Goal: Task Accomplishment & Management: Manage account settings

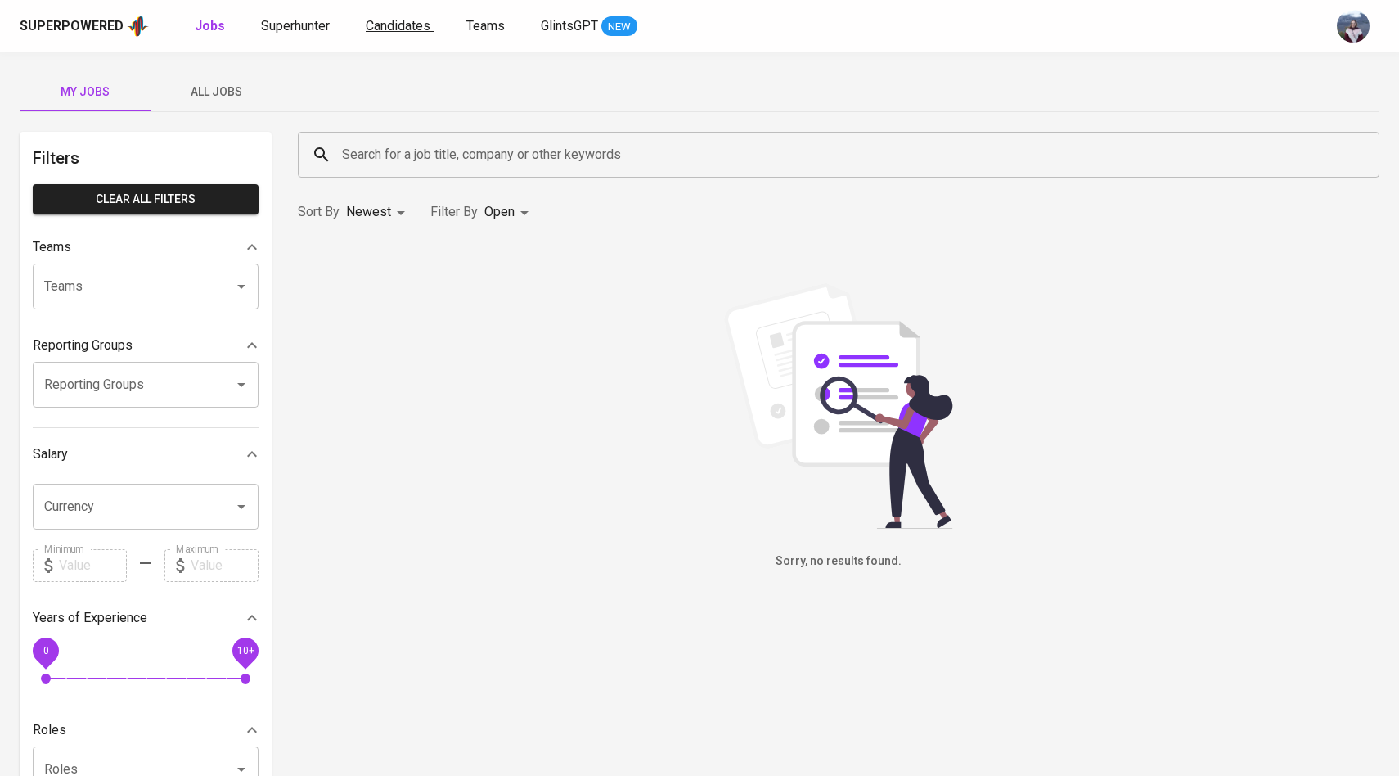
click at [375, 25] on span "Candidates" at bounding box center [398, 26] width 65 height 16
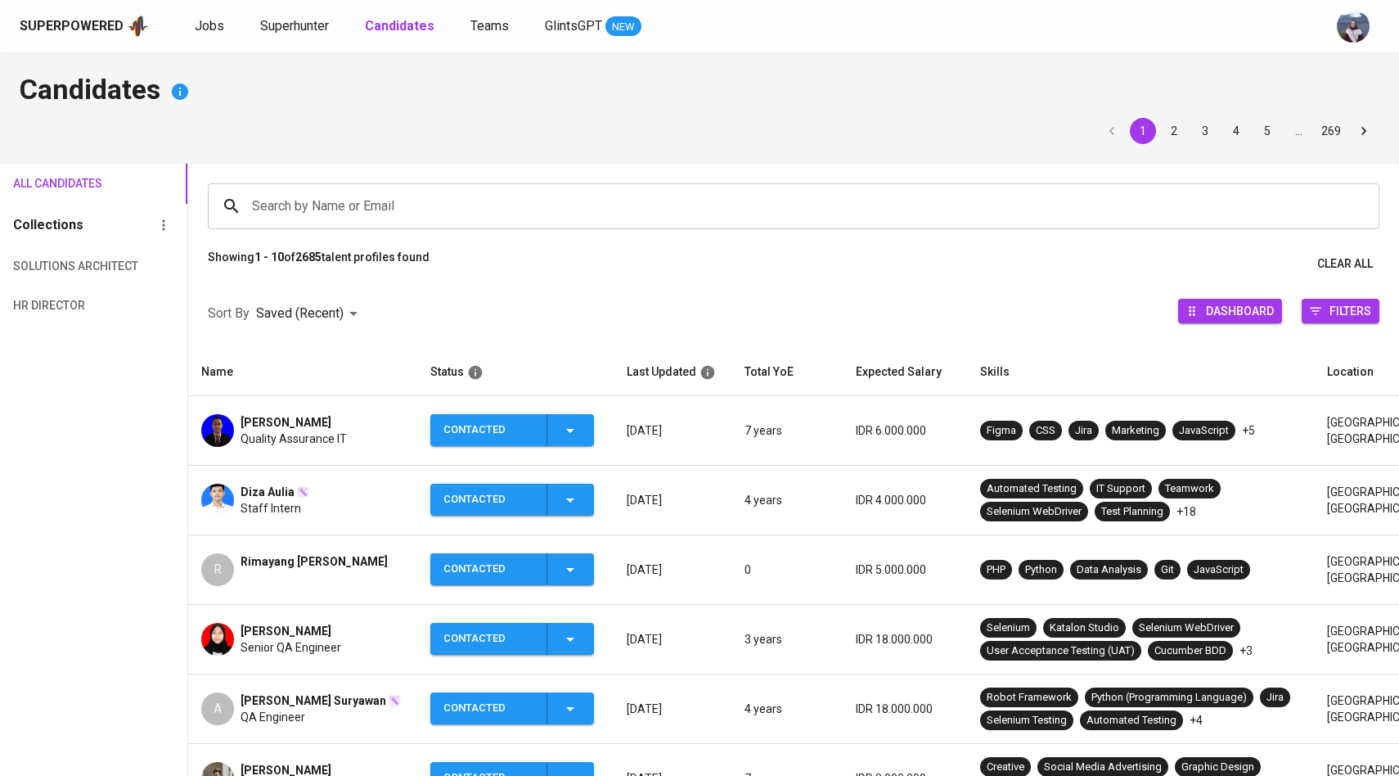
click at [326, 214] on input "Search by Name or Email" at bounding box center [797, 206] width 1099 height 31
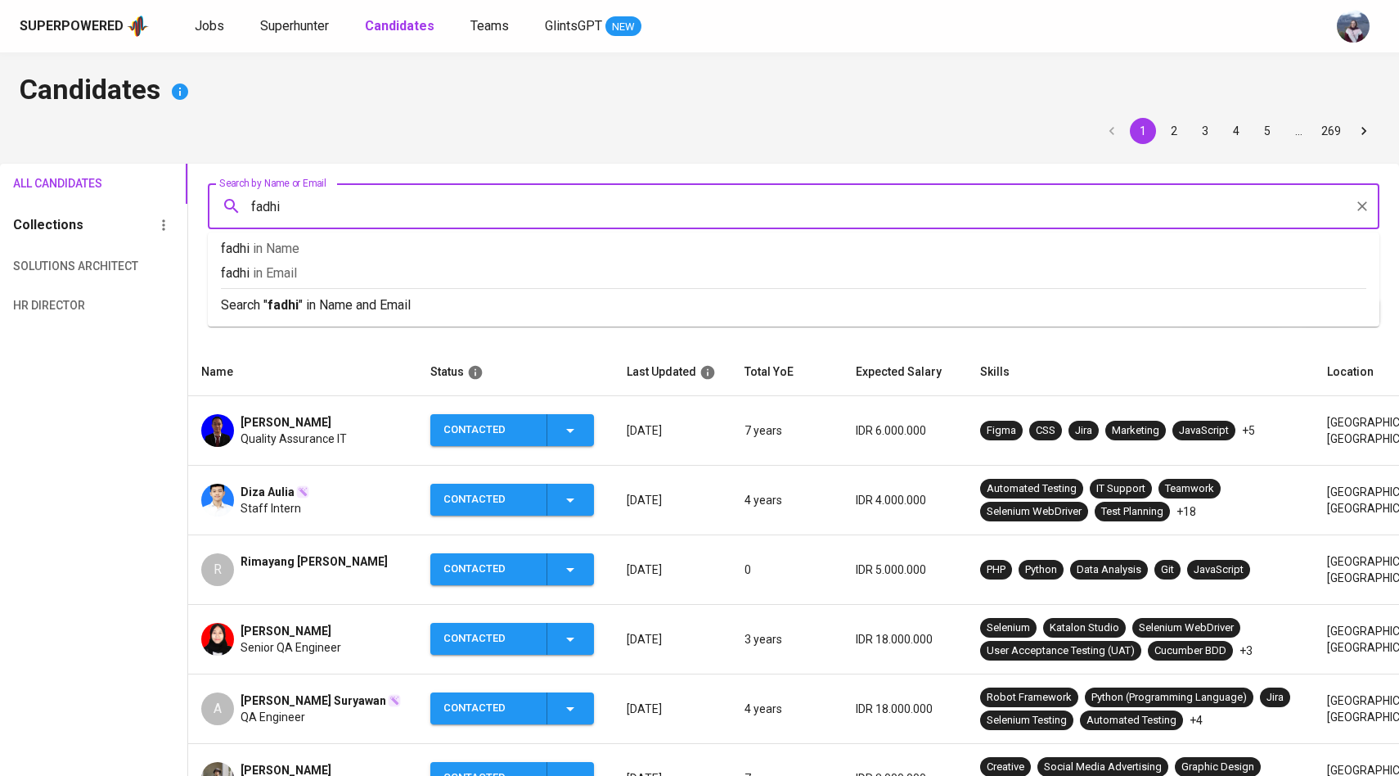
type input "fadhil"
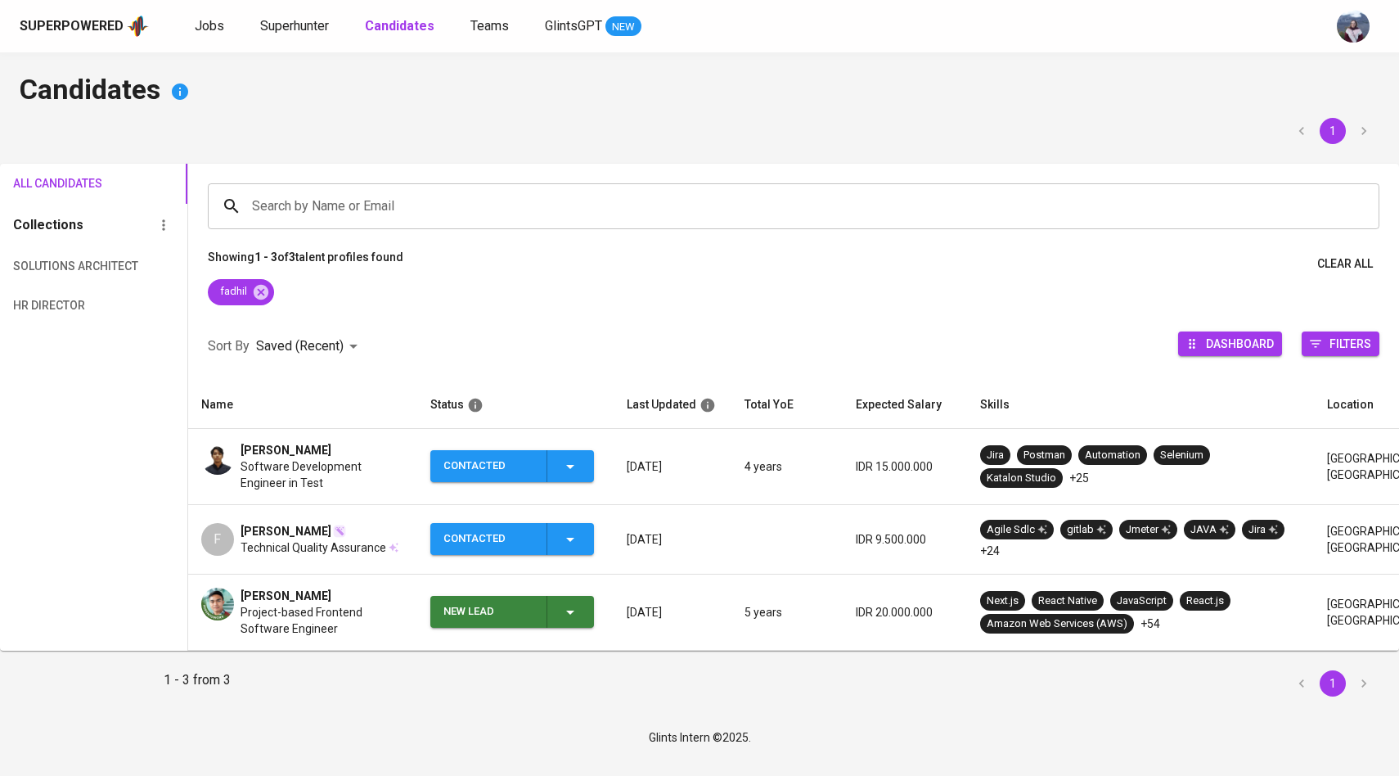
click at [232, 470] on div at bounding box center [217, 466] width 33 height 49
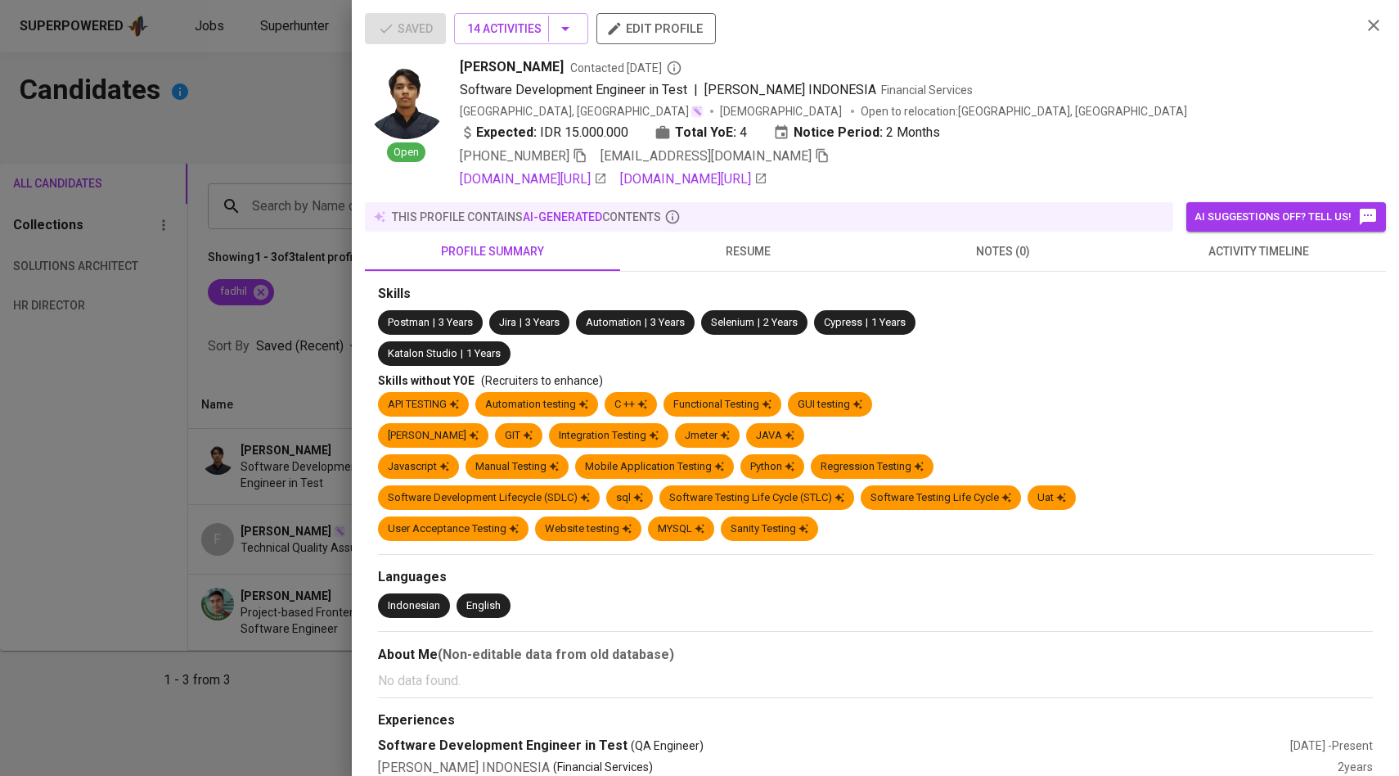
click at [1240, 250] on span "activity timeline" at bounding box center [1258, 251] width 236 height 20
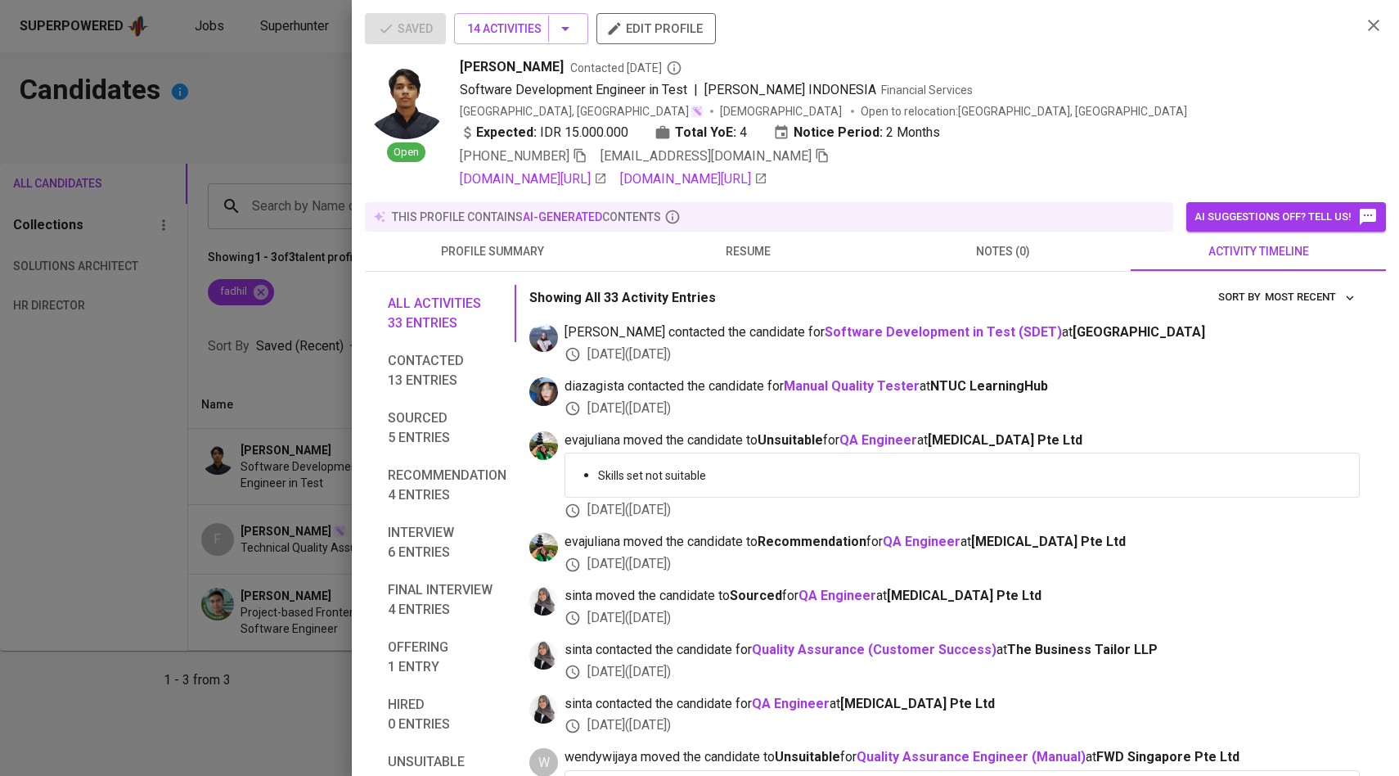
click at [285, 260] on div at bounding box center [699, 388] width 1399 height 776
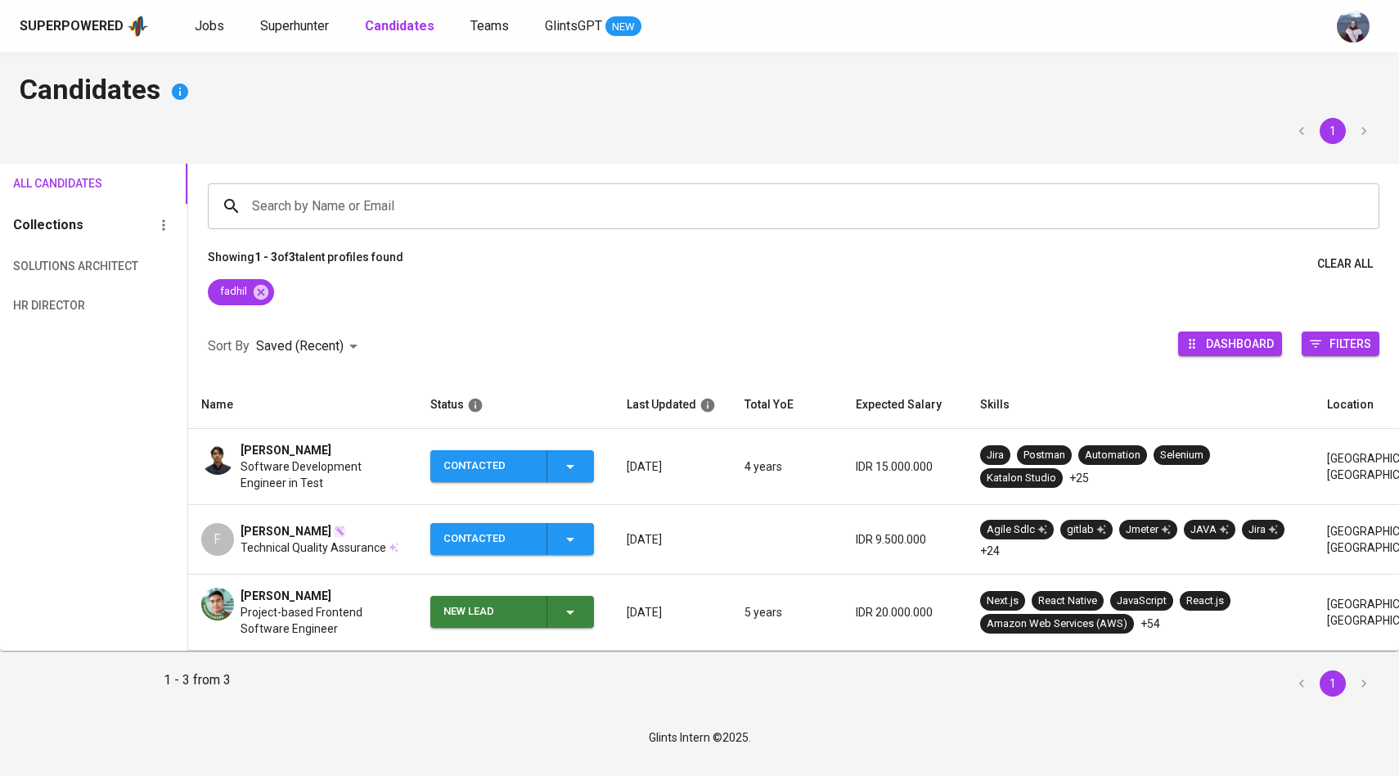
click at [219, 443] on img at bounding box center [217, 458] width 33 height 33
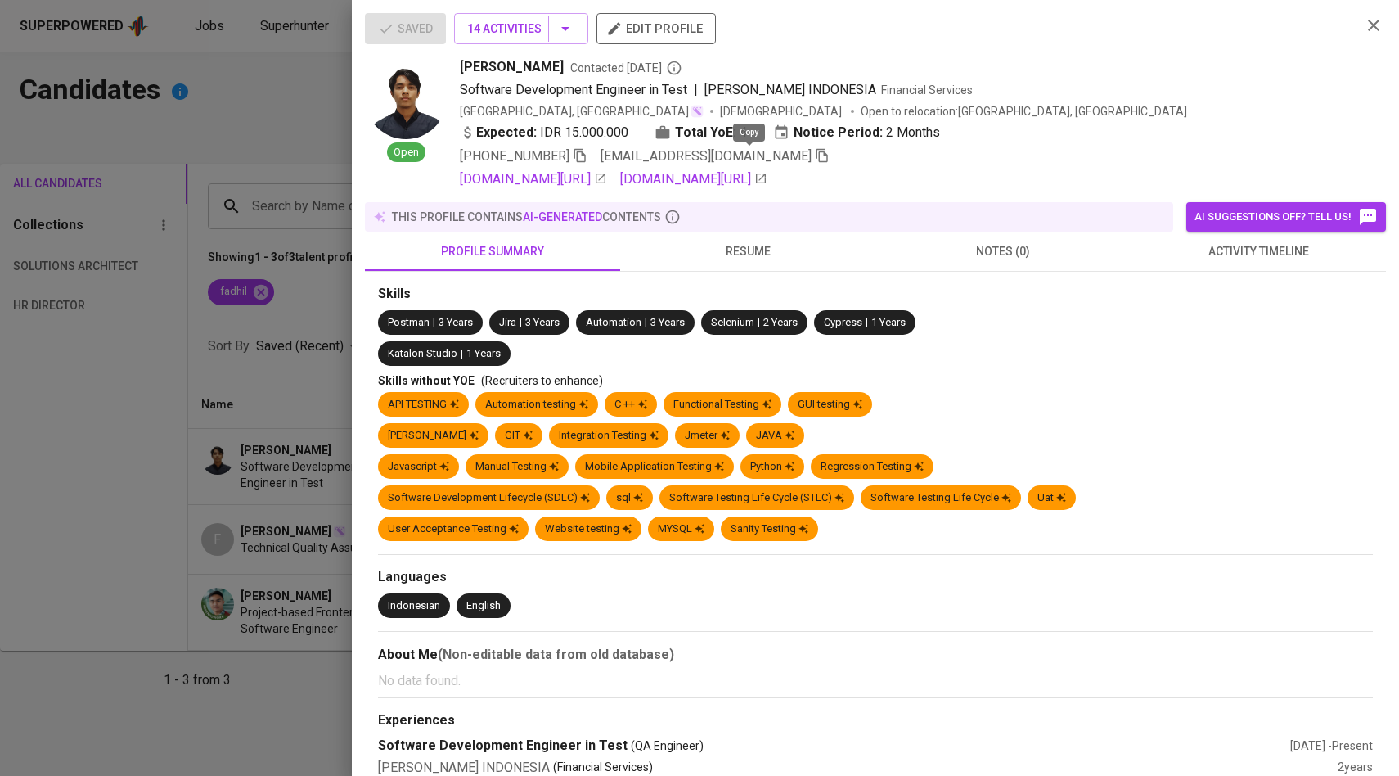
click at [815, 154] on icon "button" at bounding box center [822, 155] width 15 height 15
click at [314, 254] on div at bounding box center [699, 388] width 1399 height 776
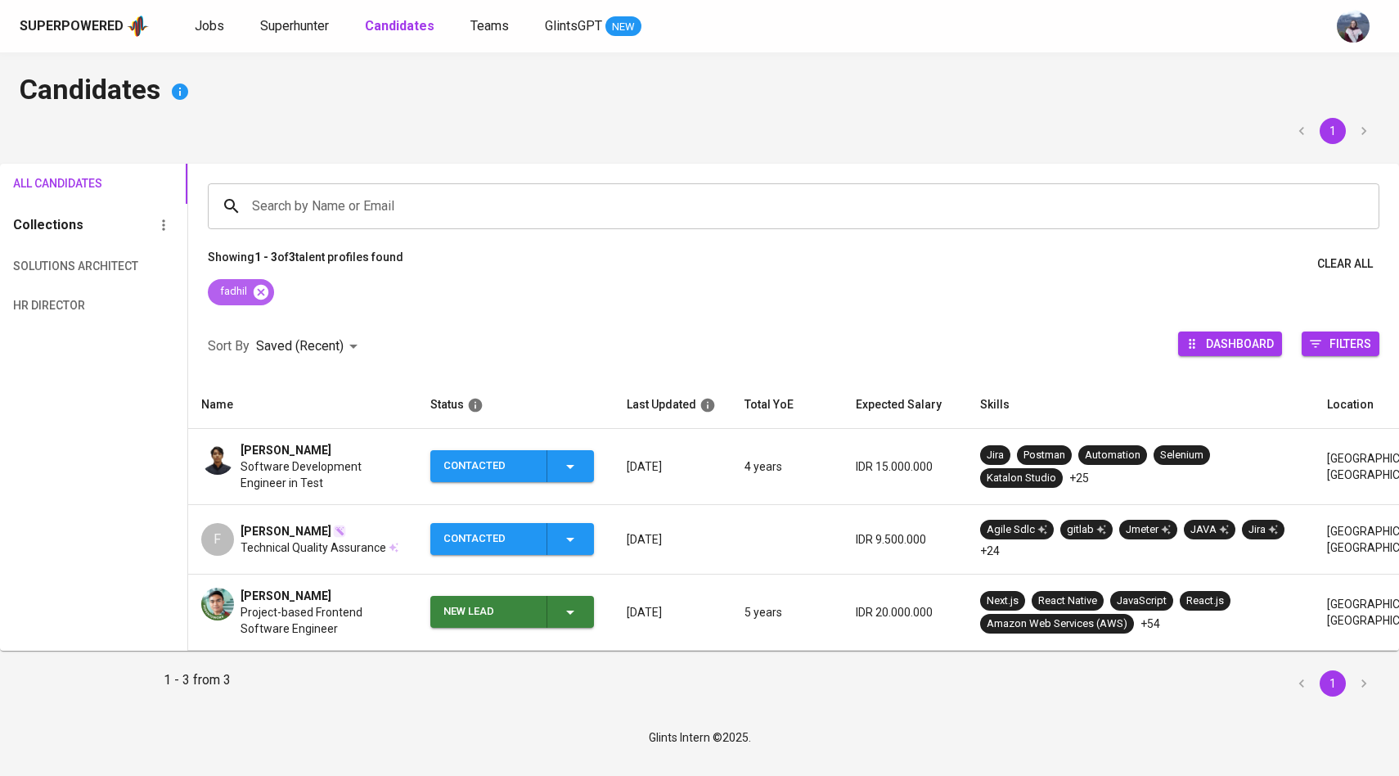
click at [263, 294] on icon at bounding box center [261, 292] width 18 height 18
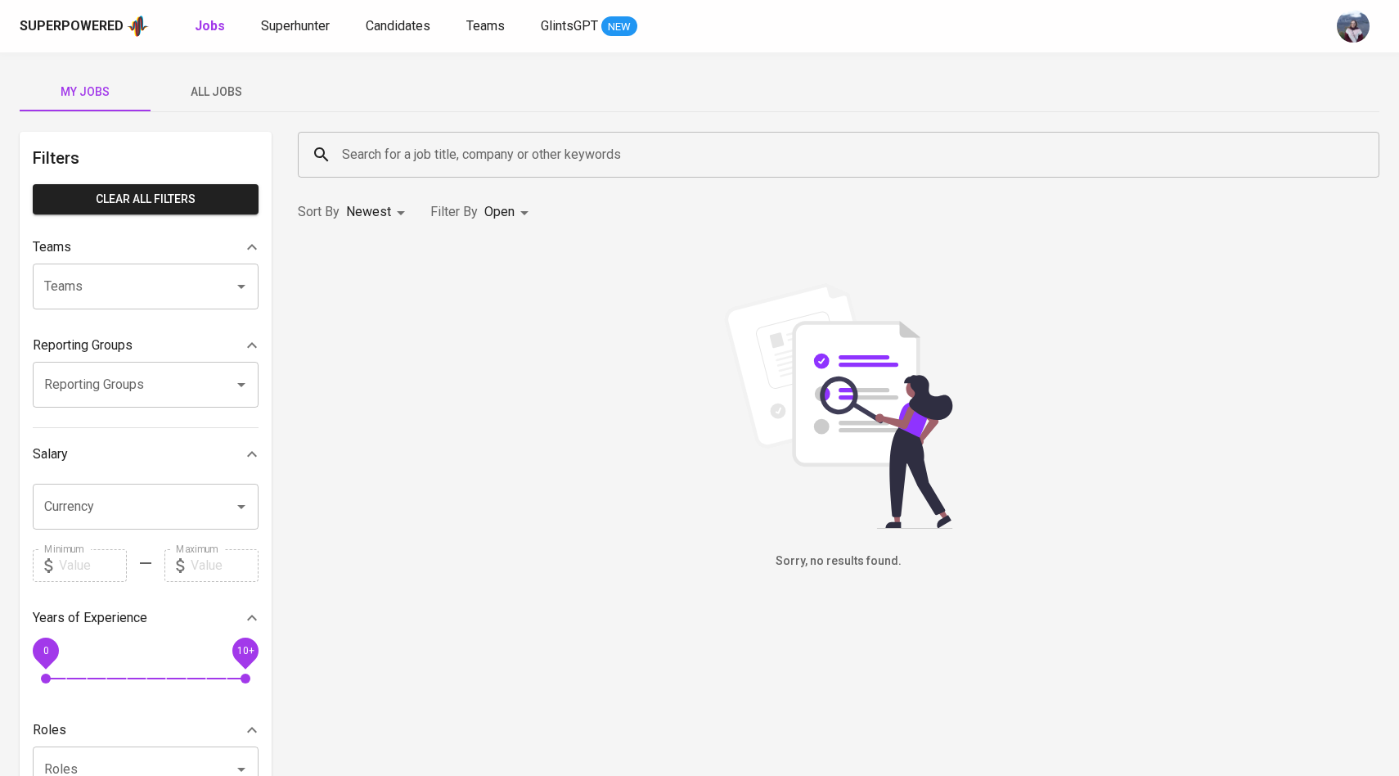
click at [232, 92] on span "All Jobs" at bounding box center [215, 92] width 111 height 20
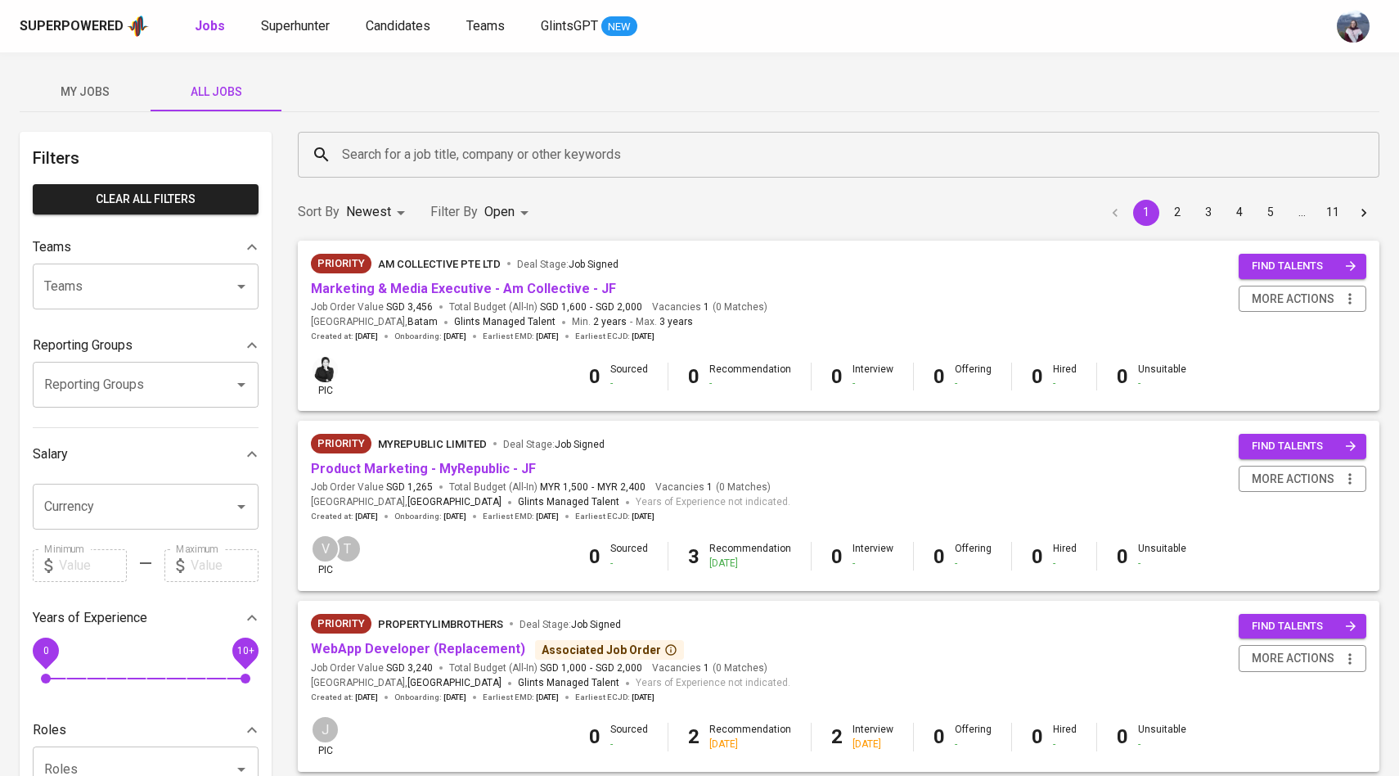
click at [364, 155] on input "Search for a job title, company or other keywords" at bounding box center [843, 154] width 1010 height 31
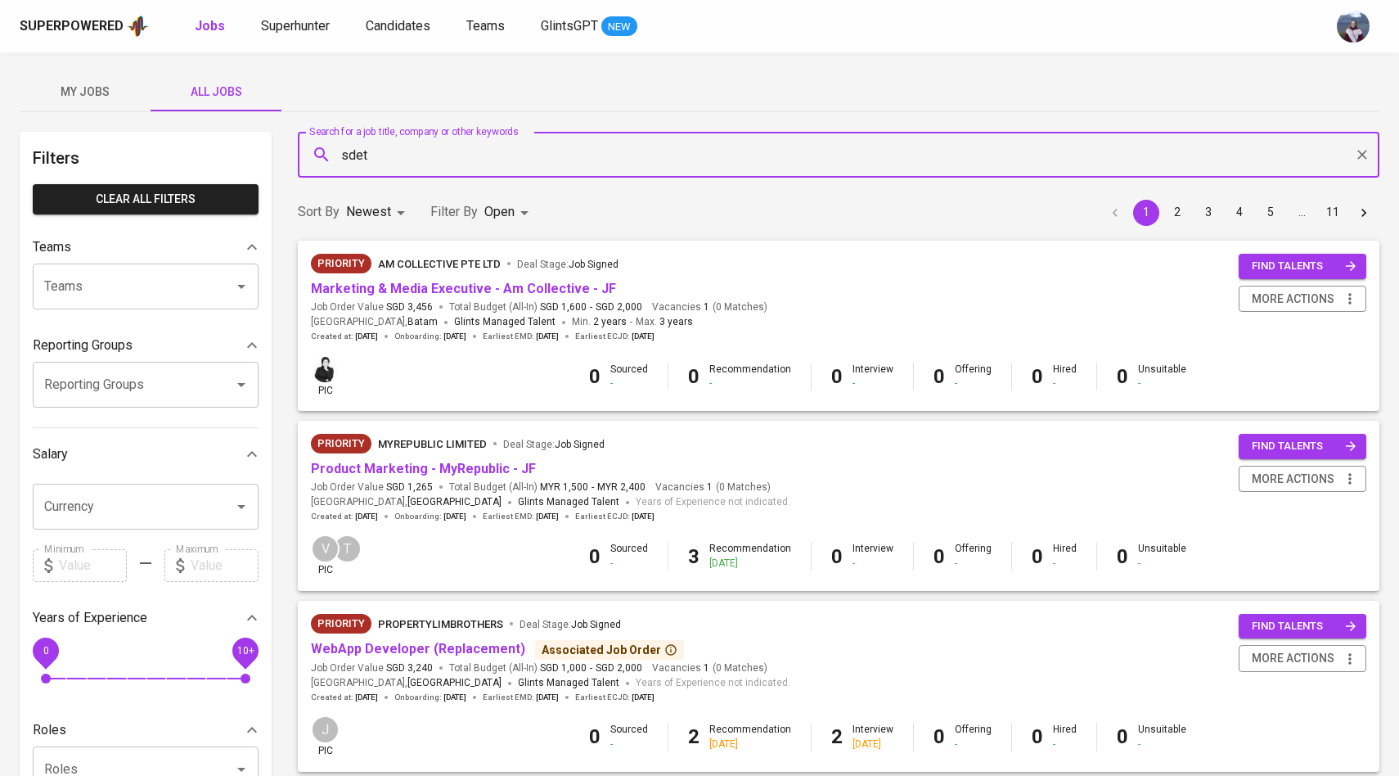
type input "sdet"
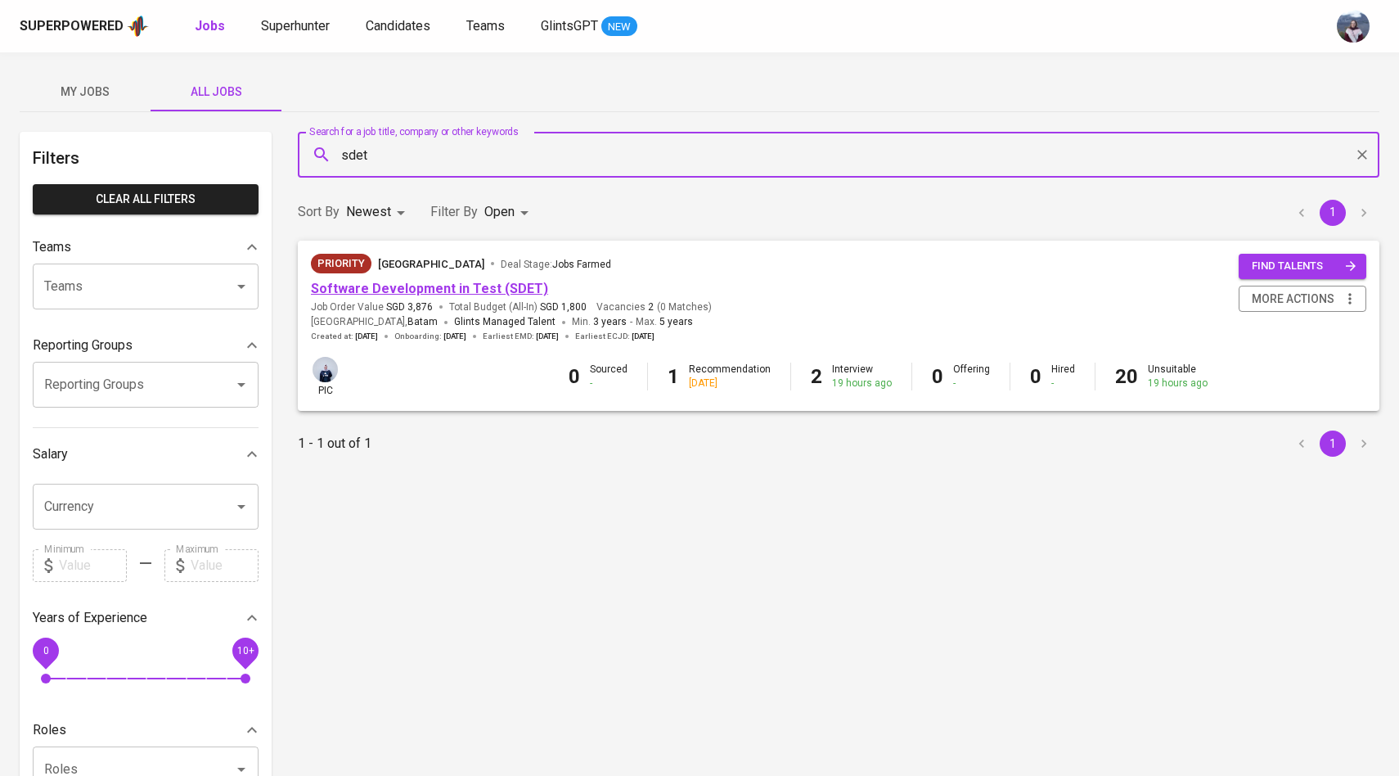
click at [388, 283] on link "Software Development in Test (SDET)" at bounding box center [429, 289] width 237 height 16
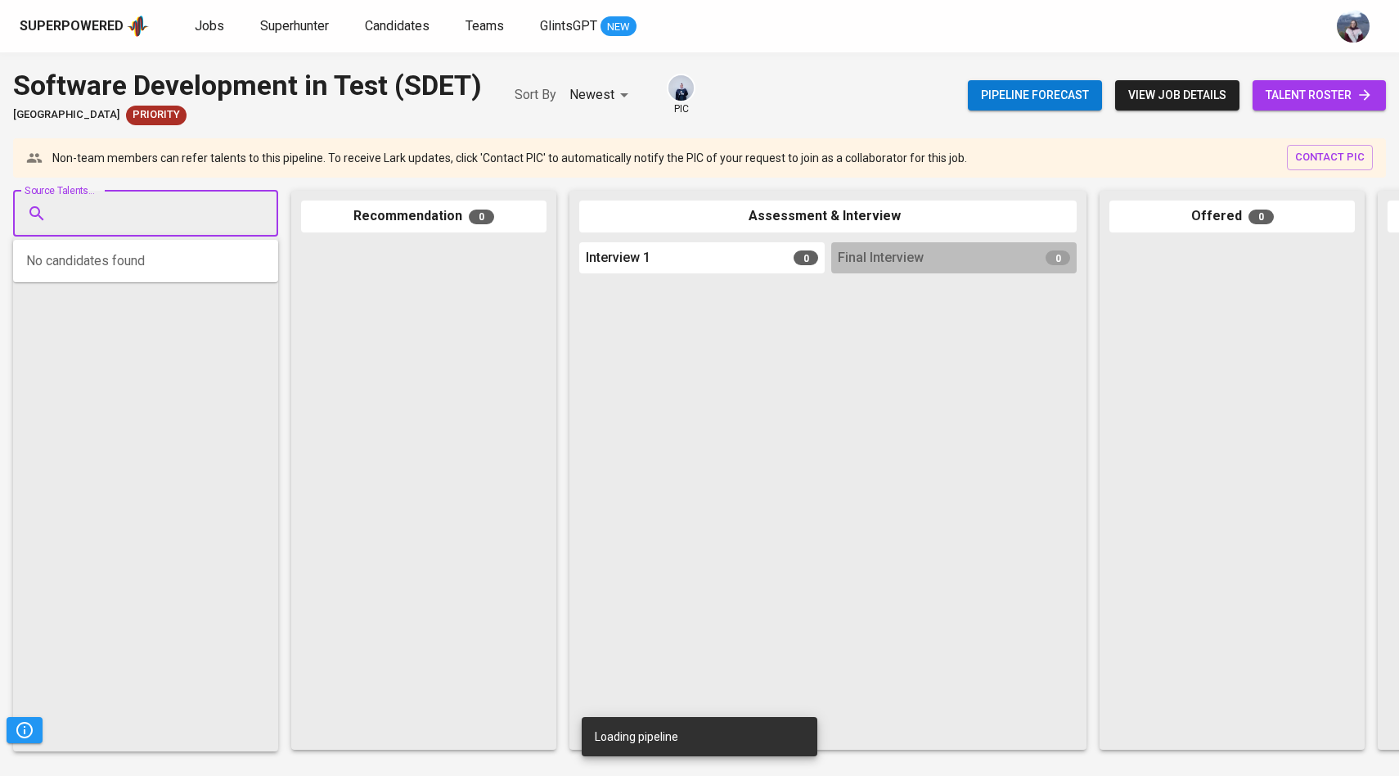
click at [200, 200] on input "Source Talents..." at bounding box center [139, 213] width 172 height 31
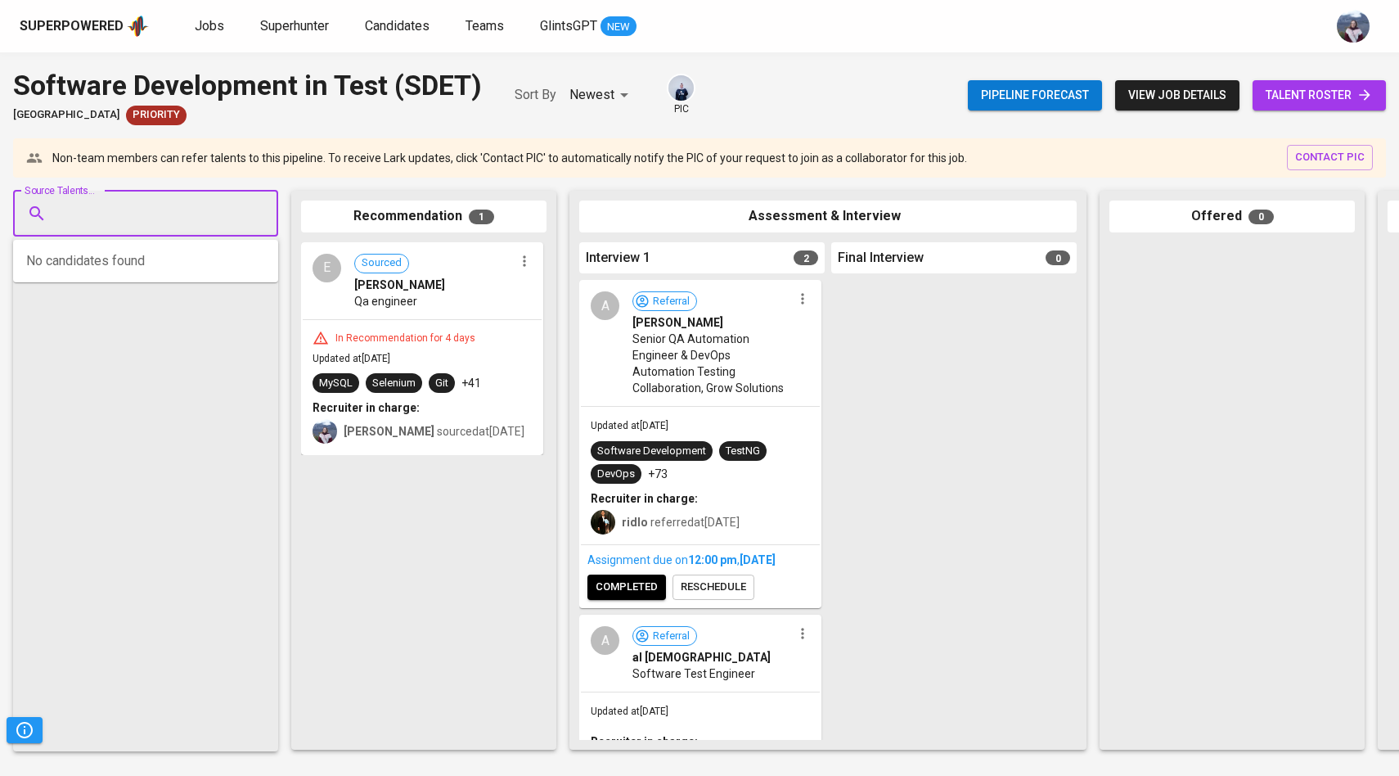
paste input "fadsyahad@gmail.com"
type input "fadsyahad@gmail.com"
click at [178, 304] on li "Muhammad Fadhil Syahad Software Development Engineer in Test fadsyahad@gmail.com" at bounding box center [145, 275] width 265 height 59
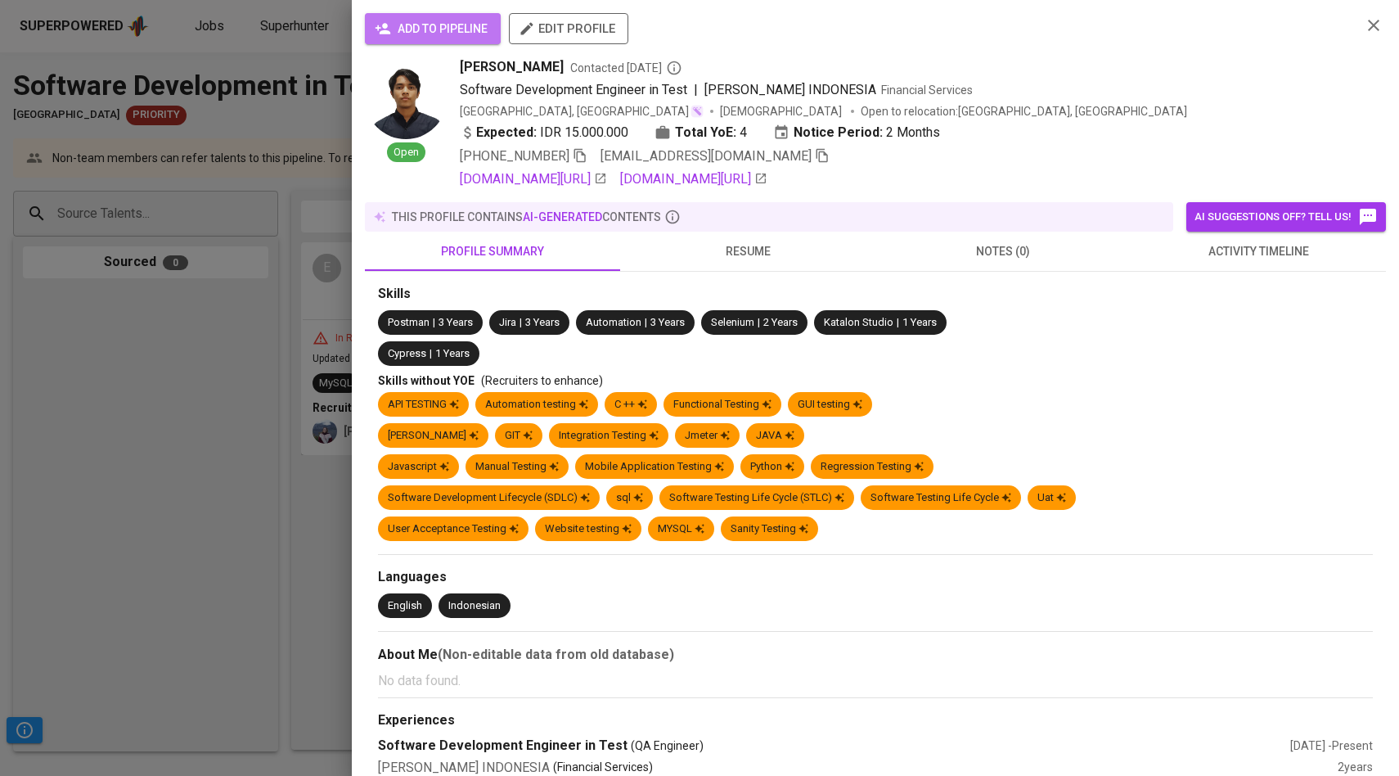
click at [442, 22] on span "add to pipeline" at bounding box center [433, 29] width 110 height 20
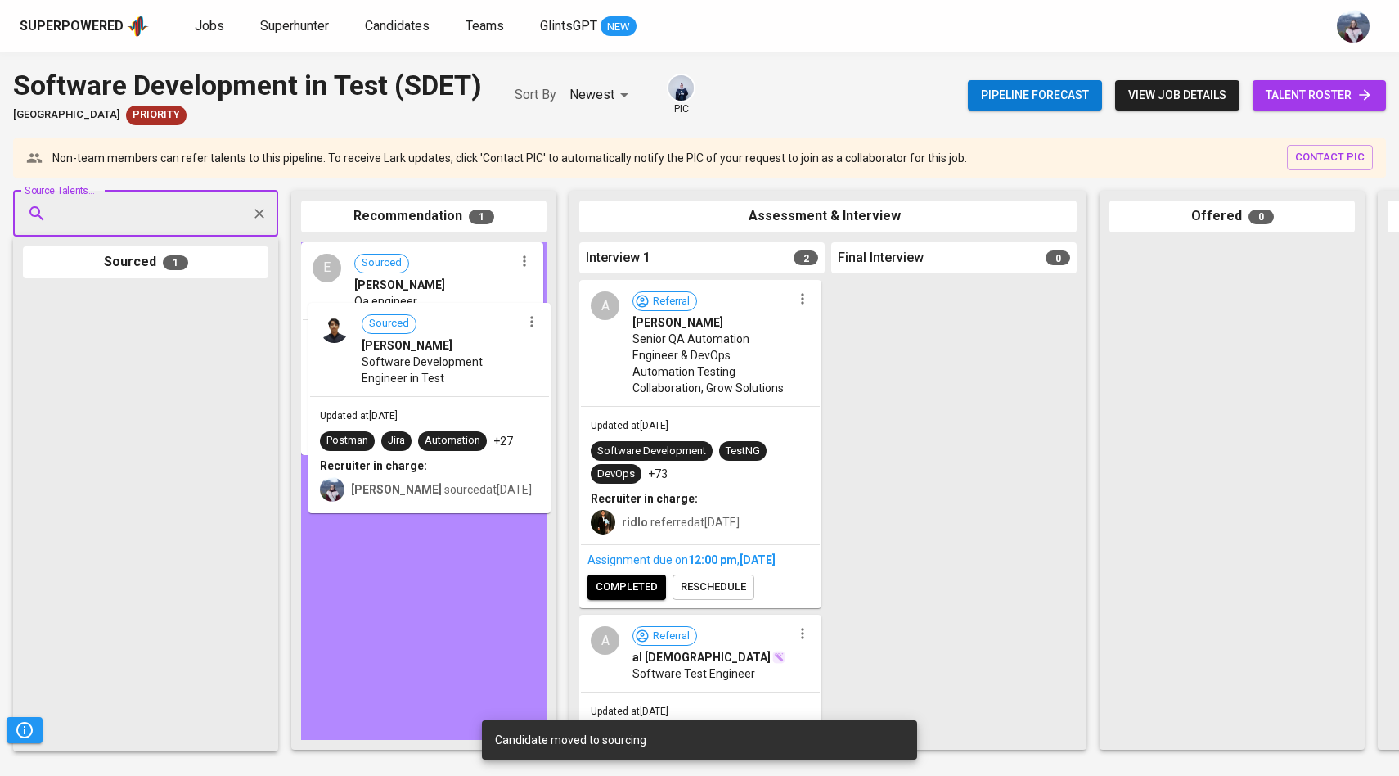
drag, startPoint x: 169, startPoint y: 353, endPoint x: 466, endPoint y: 368, distance: 297.3
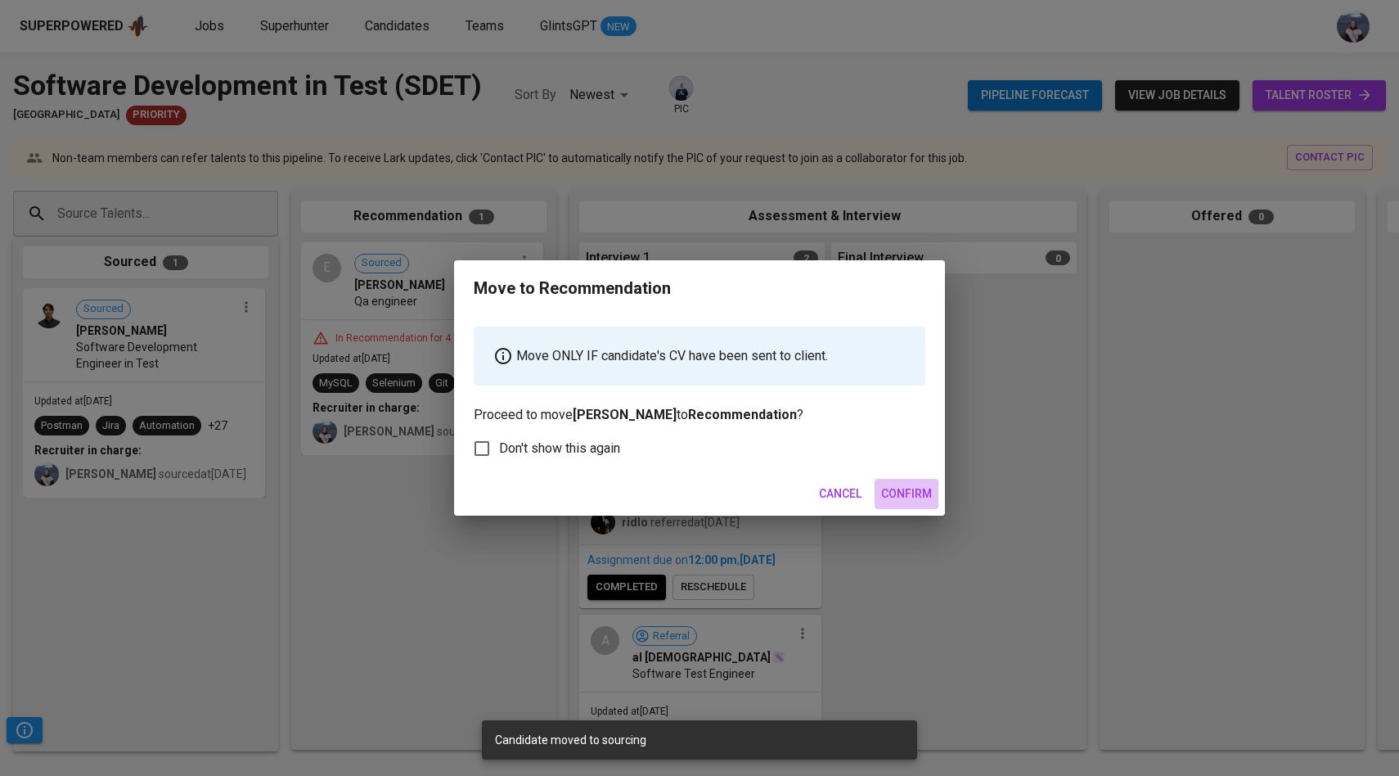
click at [912, 489] on span "Confirm" at bounding box center [906, 493] width 51 height 20
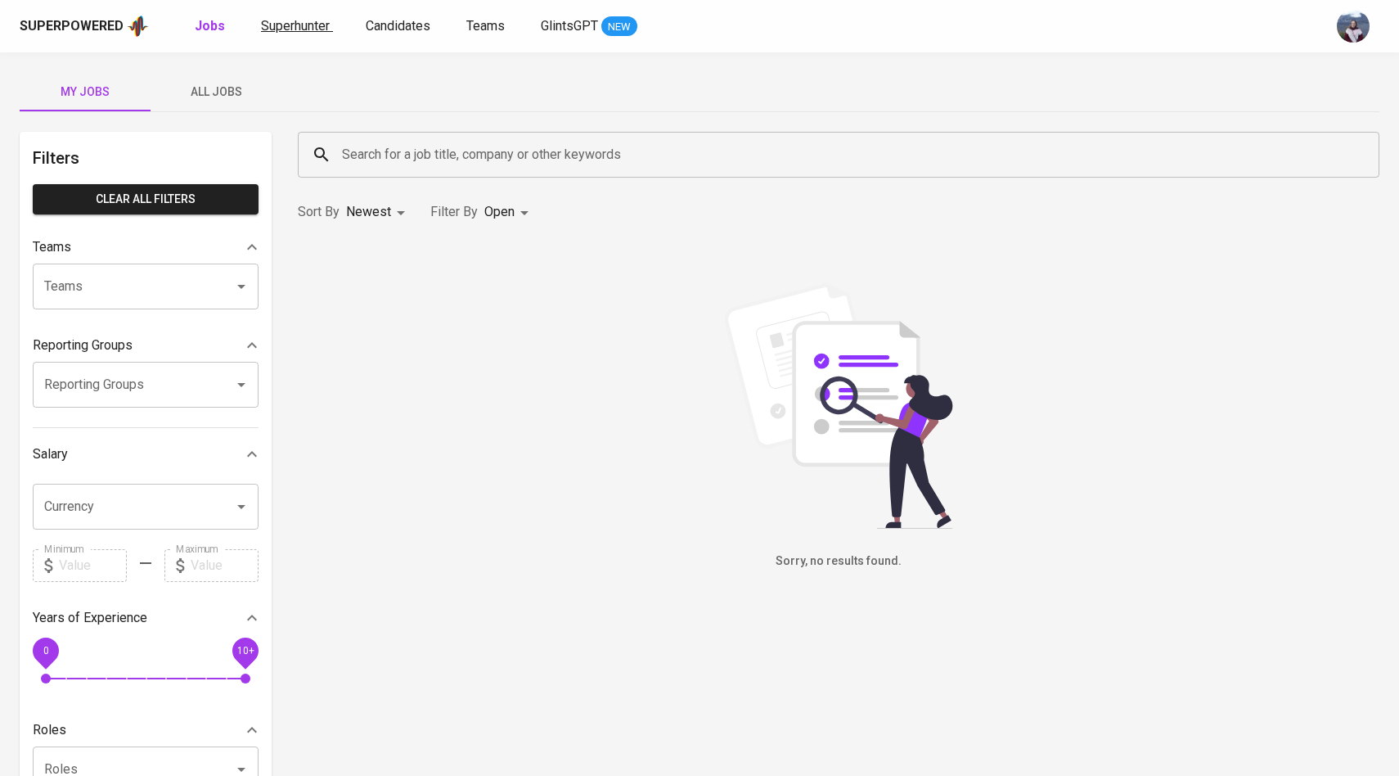
click at [312, 32] on span "Superhunter" at bounding box center [295, 26] width 69 height 16
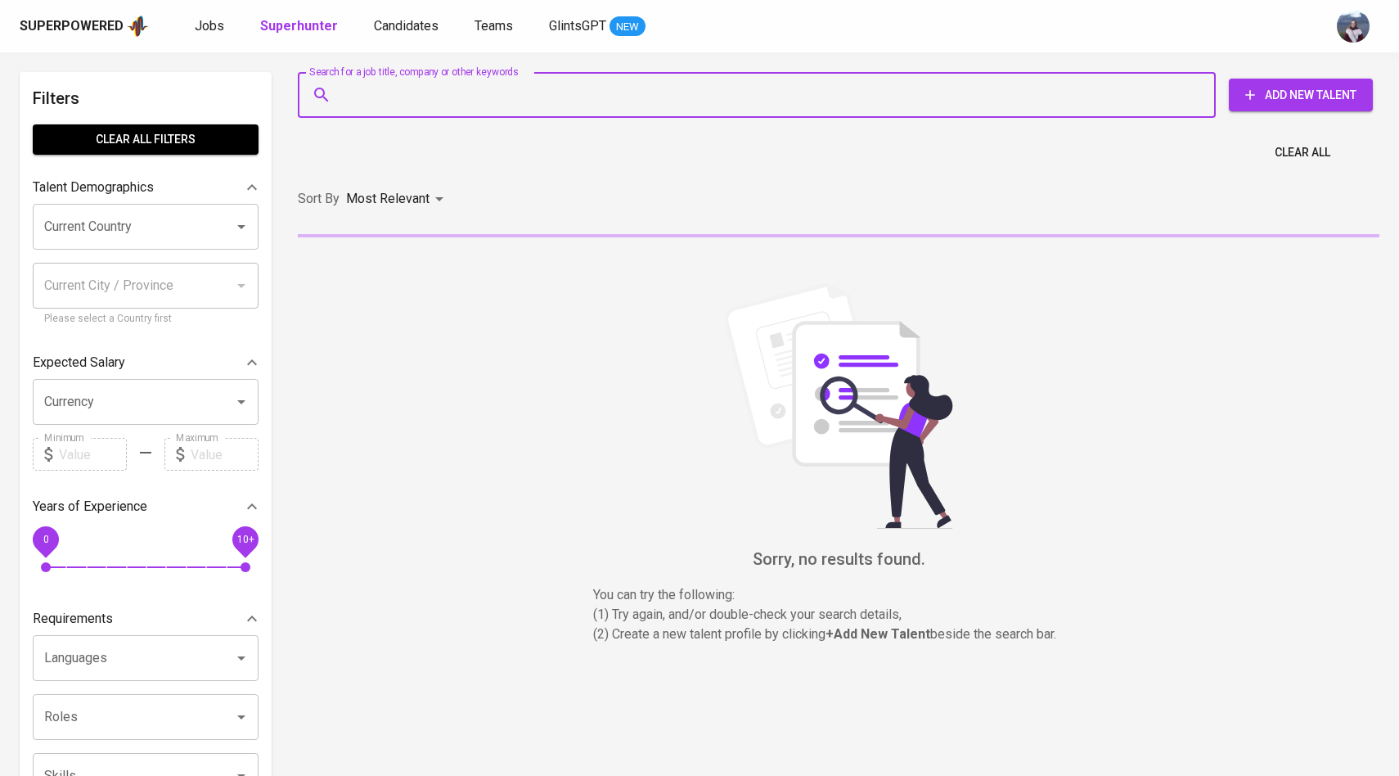
click at [380, 82] on input "Search for a job title, company or other keywords" at bounding box center [761, 94] width 846 height 31
paste input "[EMAIL_ADDRESS][DOMAIN_NAME]"
type input "[EMAIL_ADDRESS][DOMAIN_NAME]"
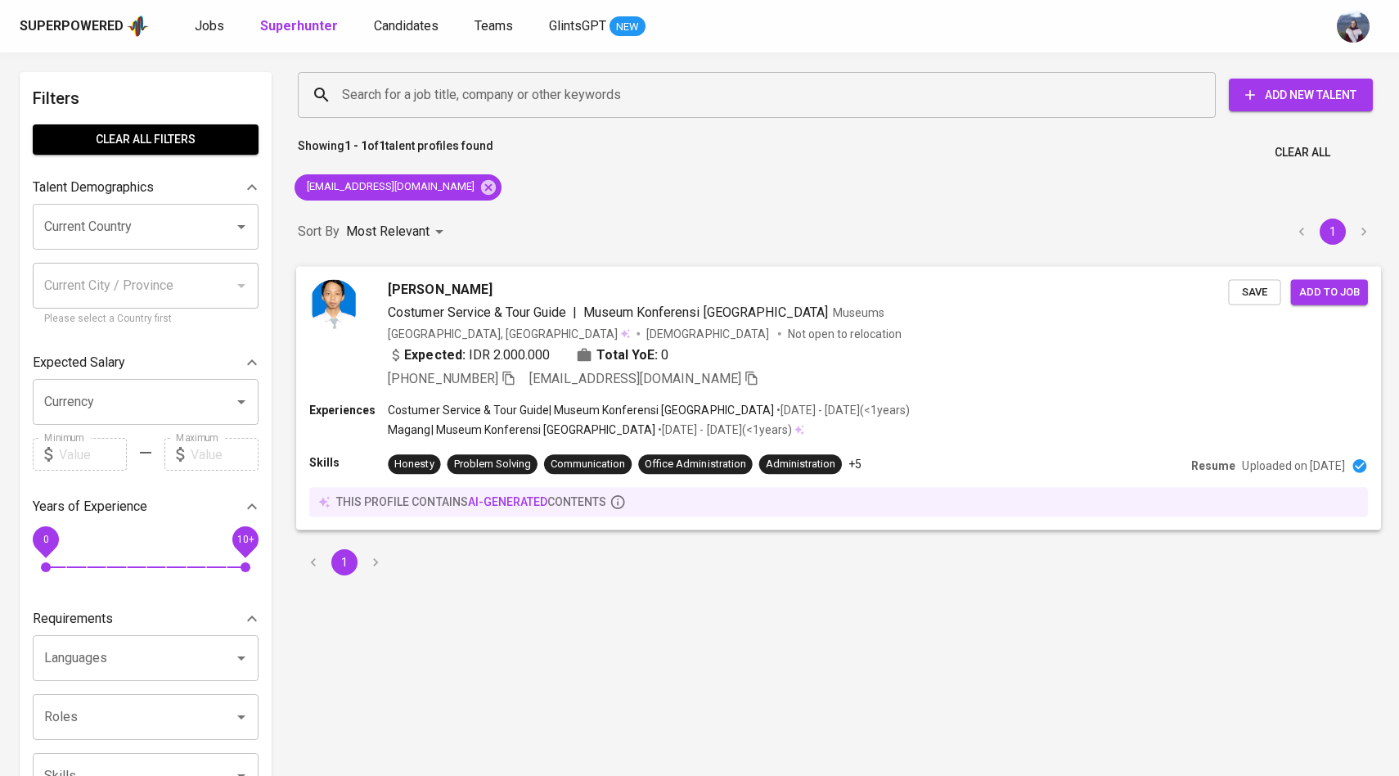
click at [344, 303] on img at bounding box center [333, 303] width 49 height 49
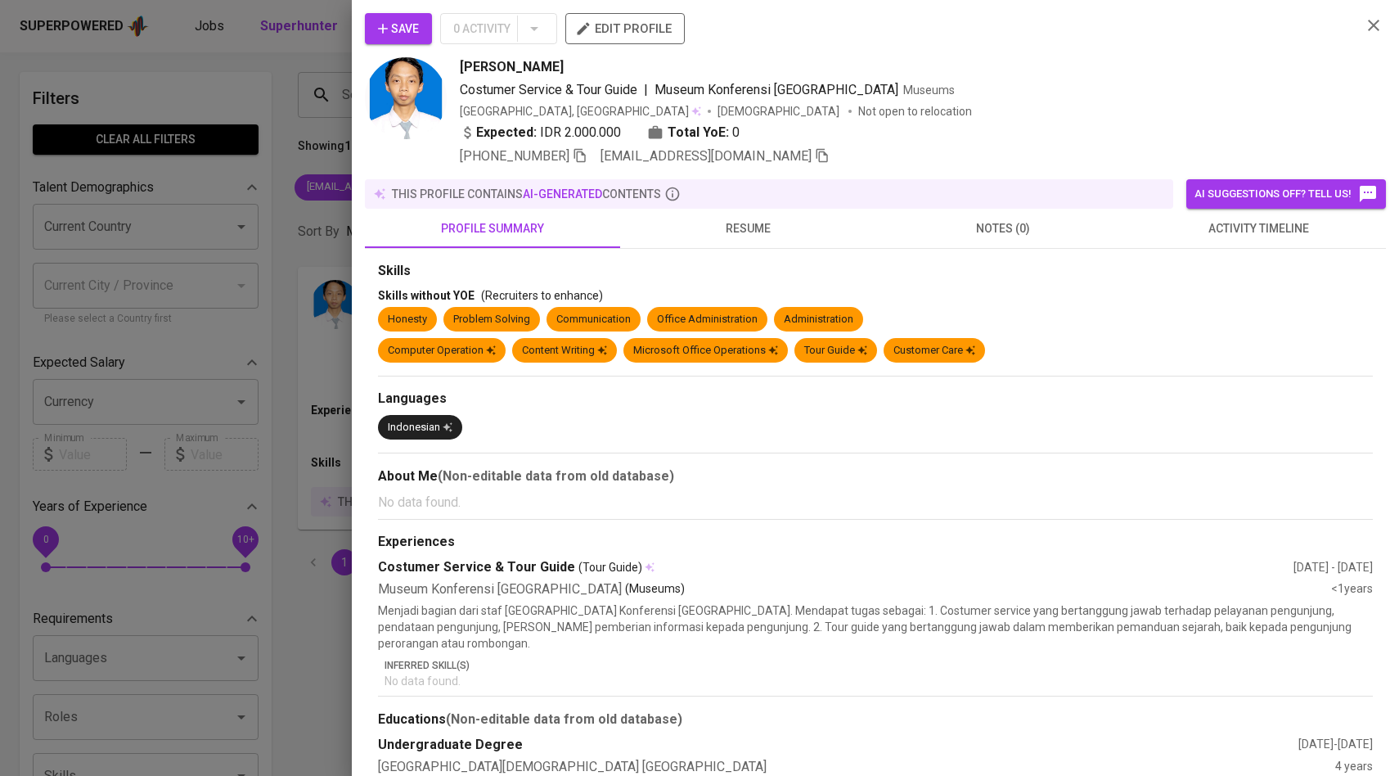
click at [301, 233] on div at bounding box center [699, 388] width 1399 height 776
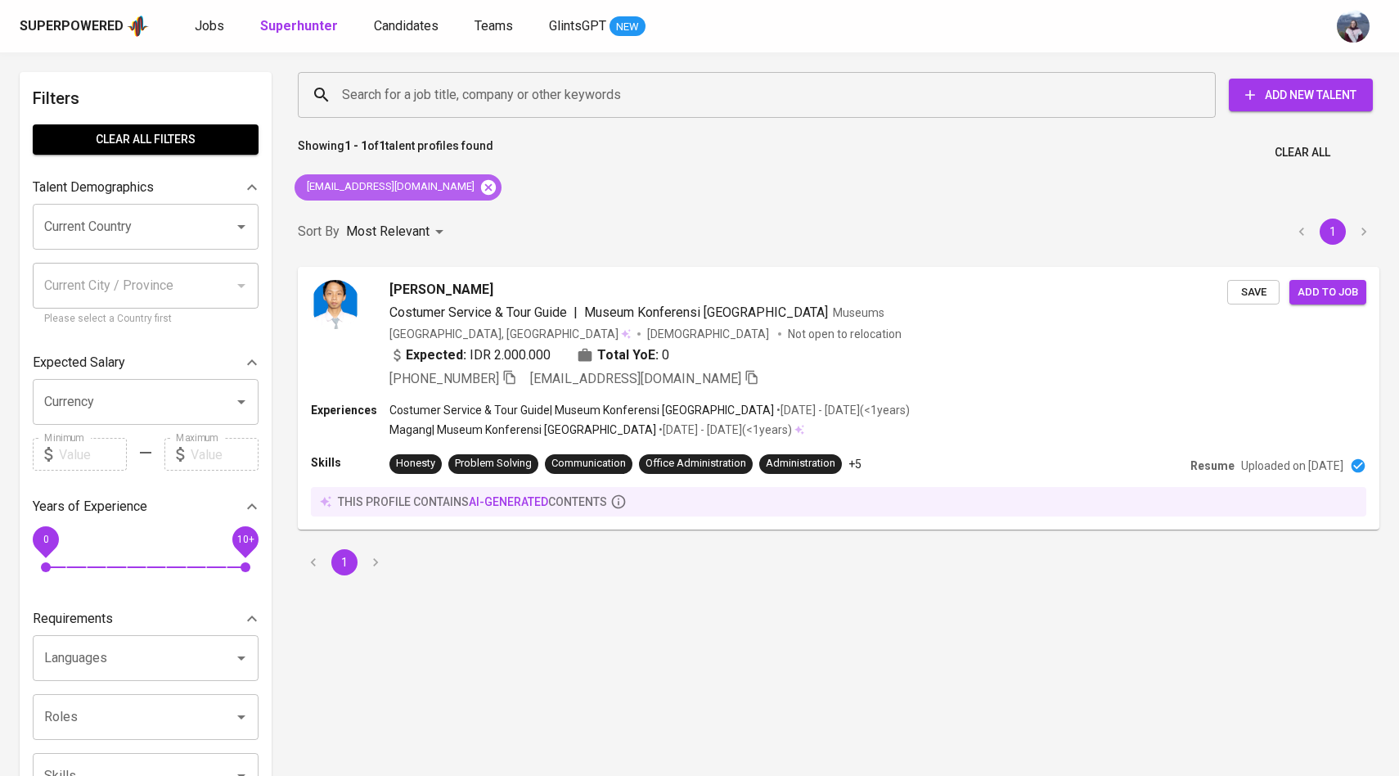
click at [481, 187] on icon at bounding box center [488, 186] width 15 height 15
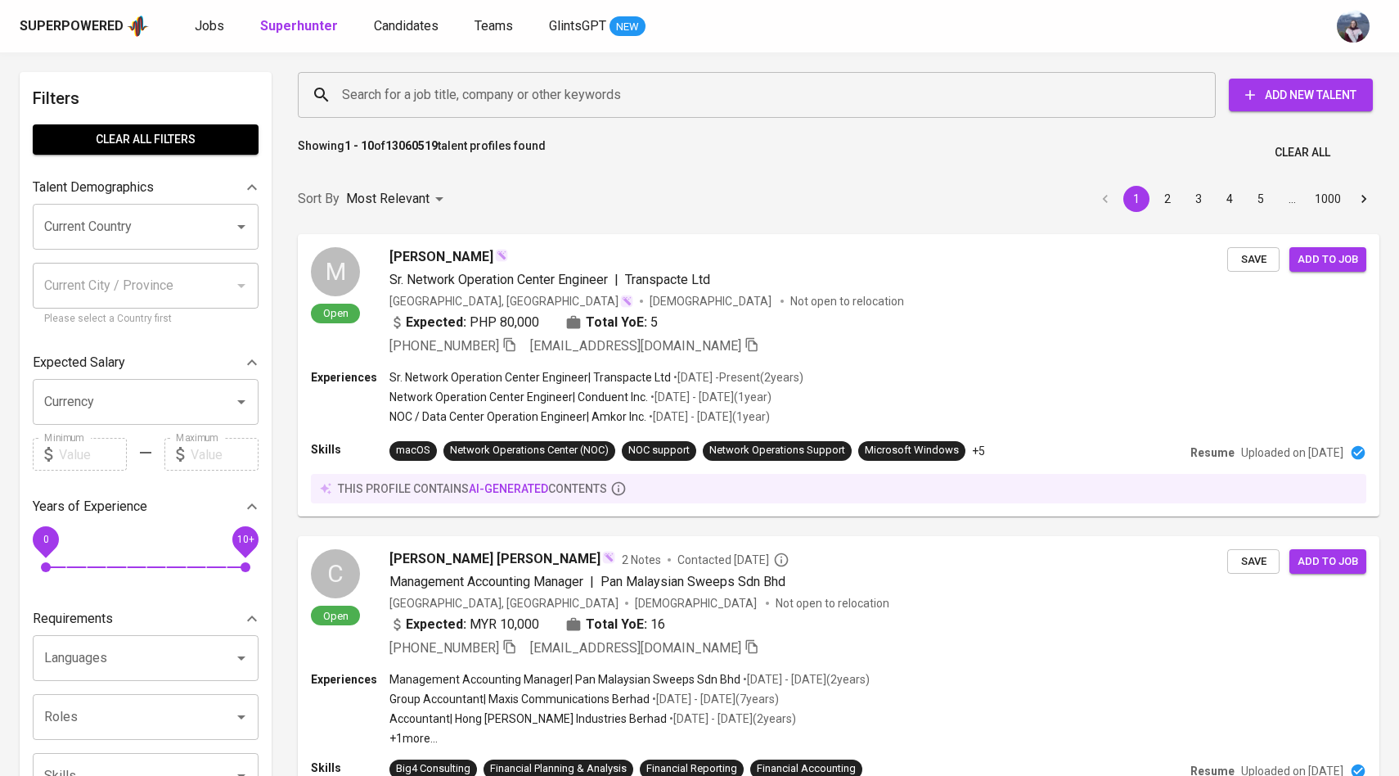
click at [471, 92] on input "Search for a job title, company or other keywords" at bounding box center [761, 94] width 846 height 31
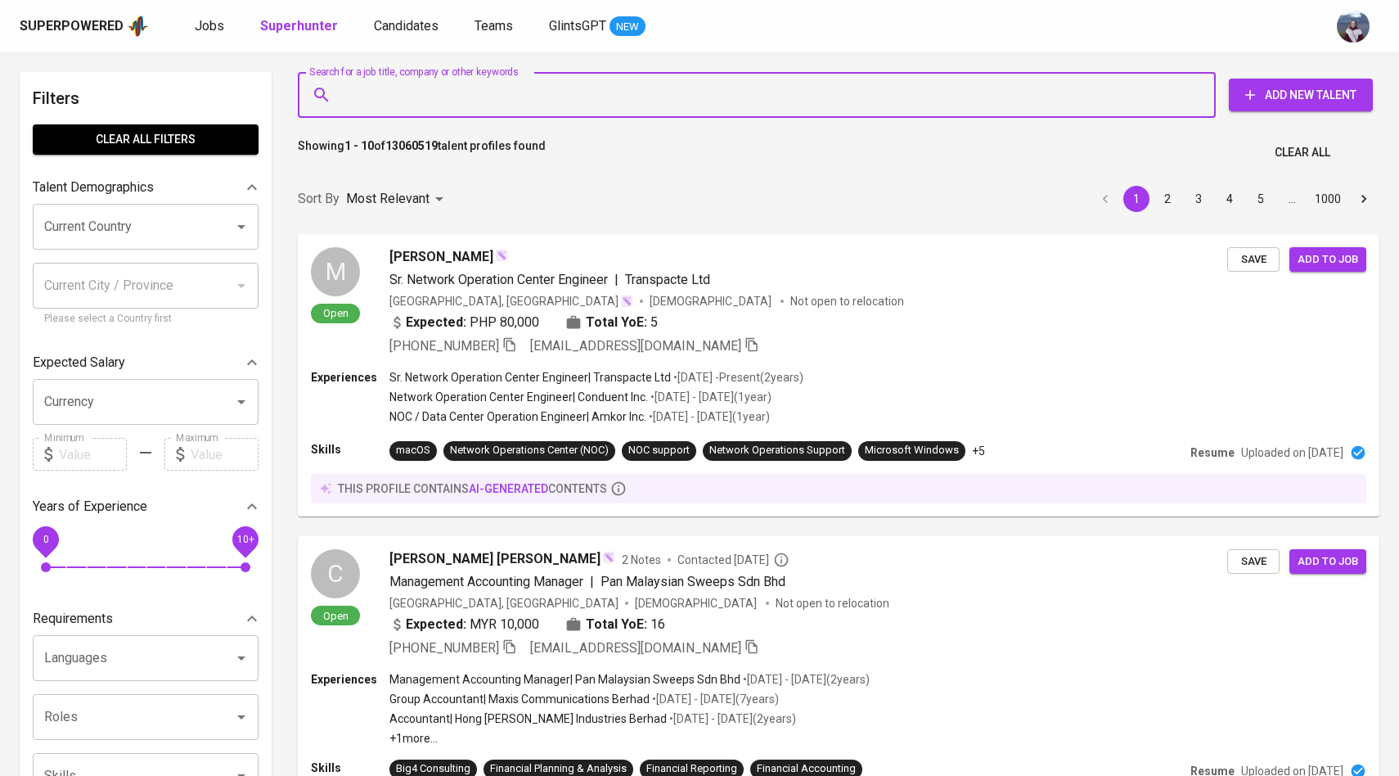
paste input "[EMAIL_ADDRESS][DOMAIN_NAME]"
type input "[EMAIL_ADDRESS][DOMAIN_NAME]"
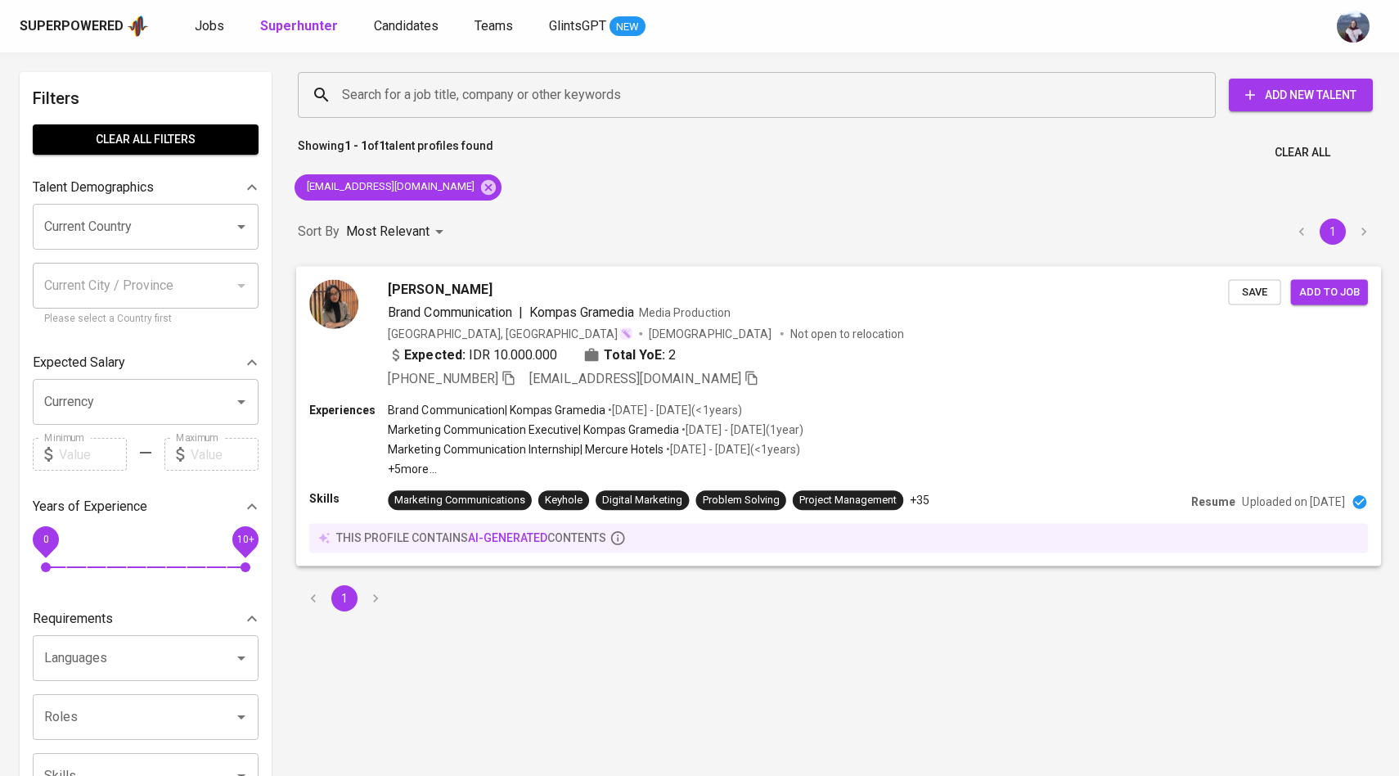
click at [341, 295] on img at bounding box center [333, 303] width 49 height 49
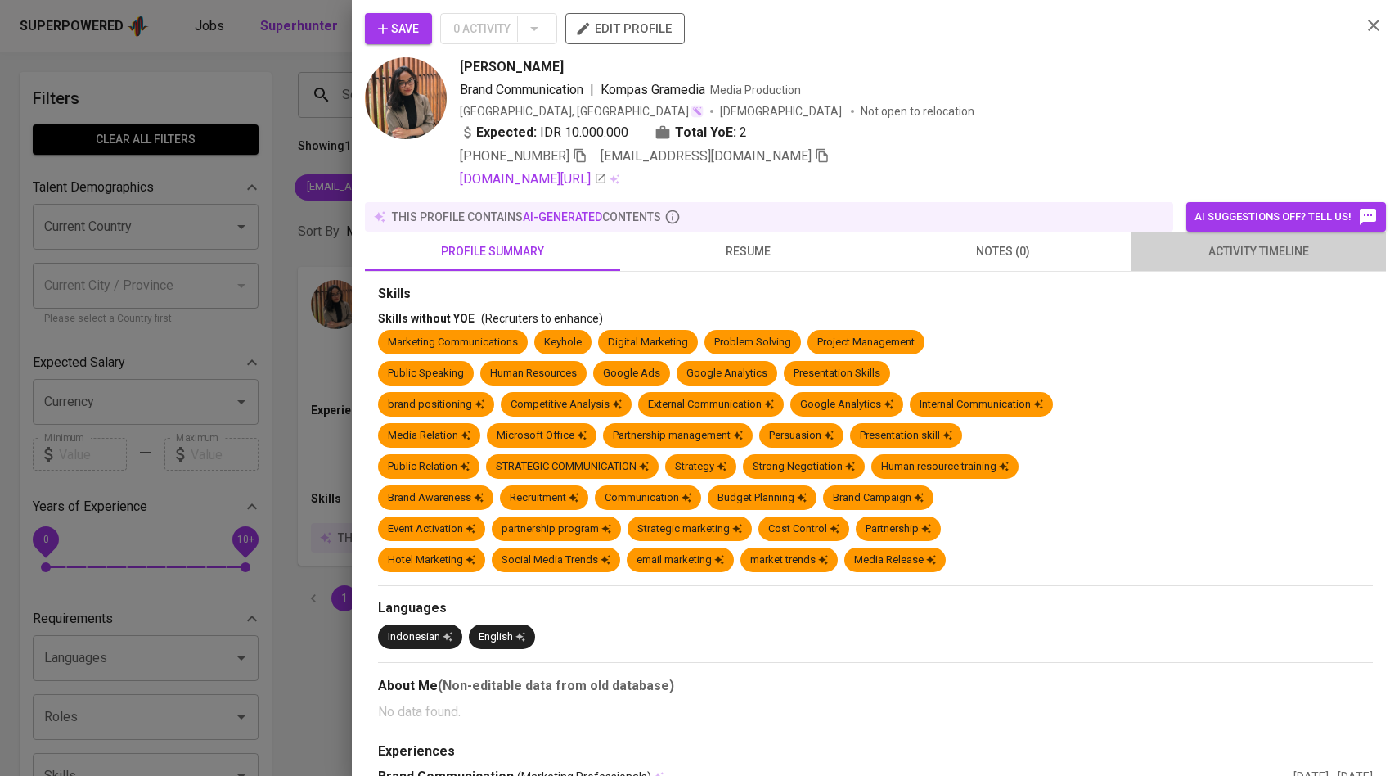
click at [1199, 257] on span "activity timeline" at bounding box center [1258, 251] width 236 height 20
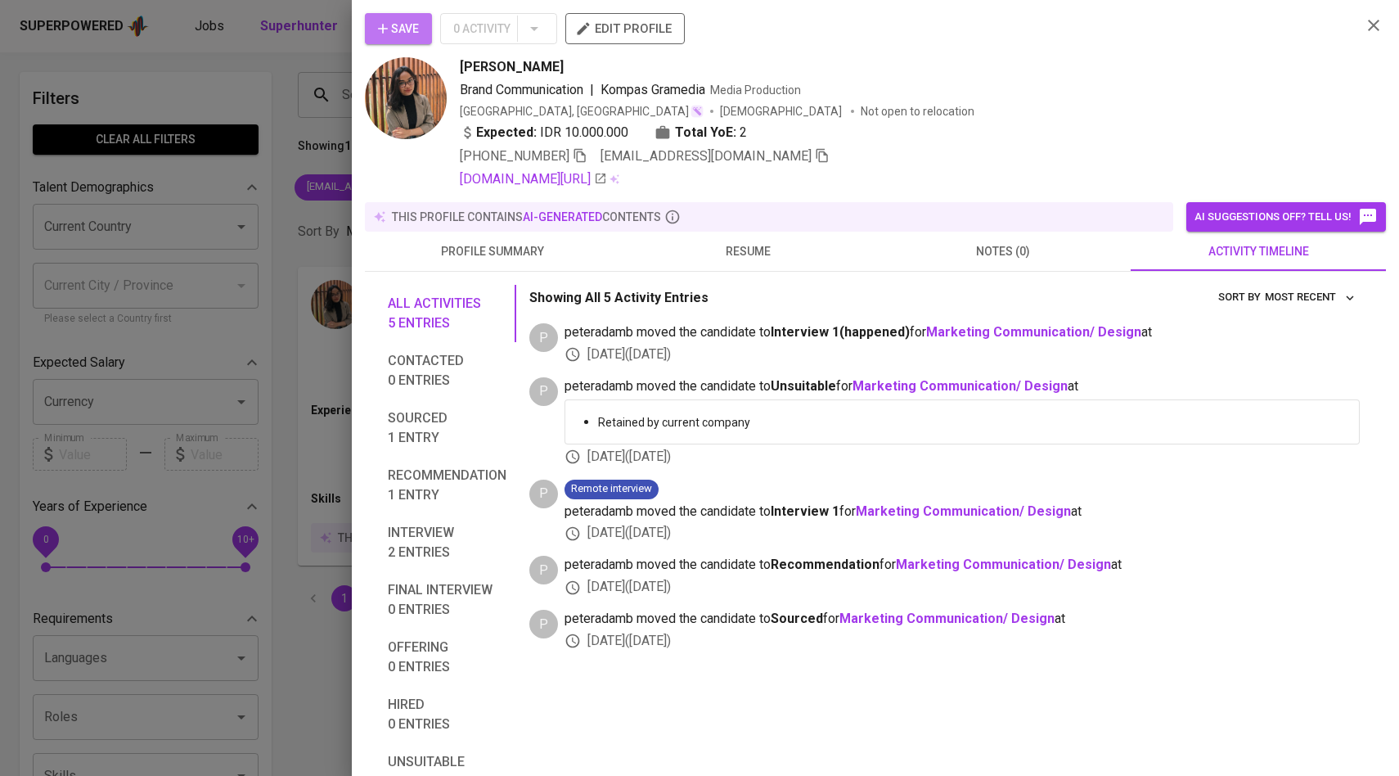
click at [370, 25] on button "Save" at bounding box center [398, 28] width 67 height 31
click at [397, 17] on button "Save" at bounding box center [398, 28] width 67 height 31
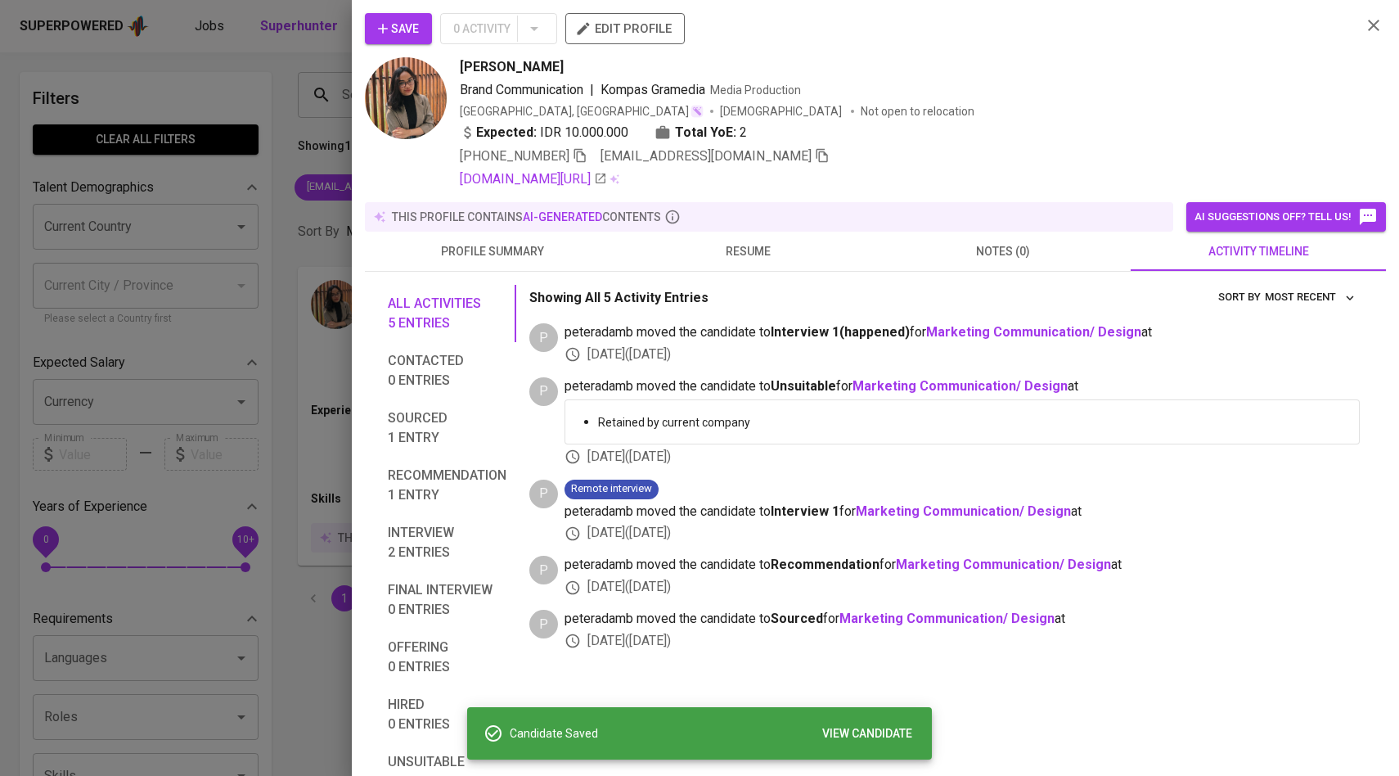
click at [258, 186] on div at bounding box center [699, 388] width 1399 height 776
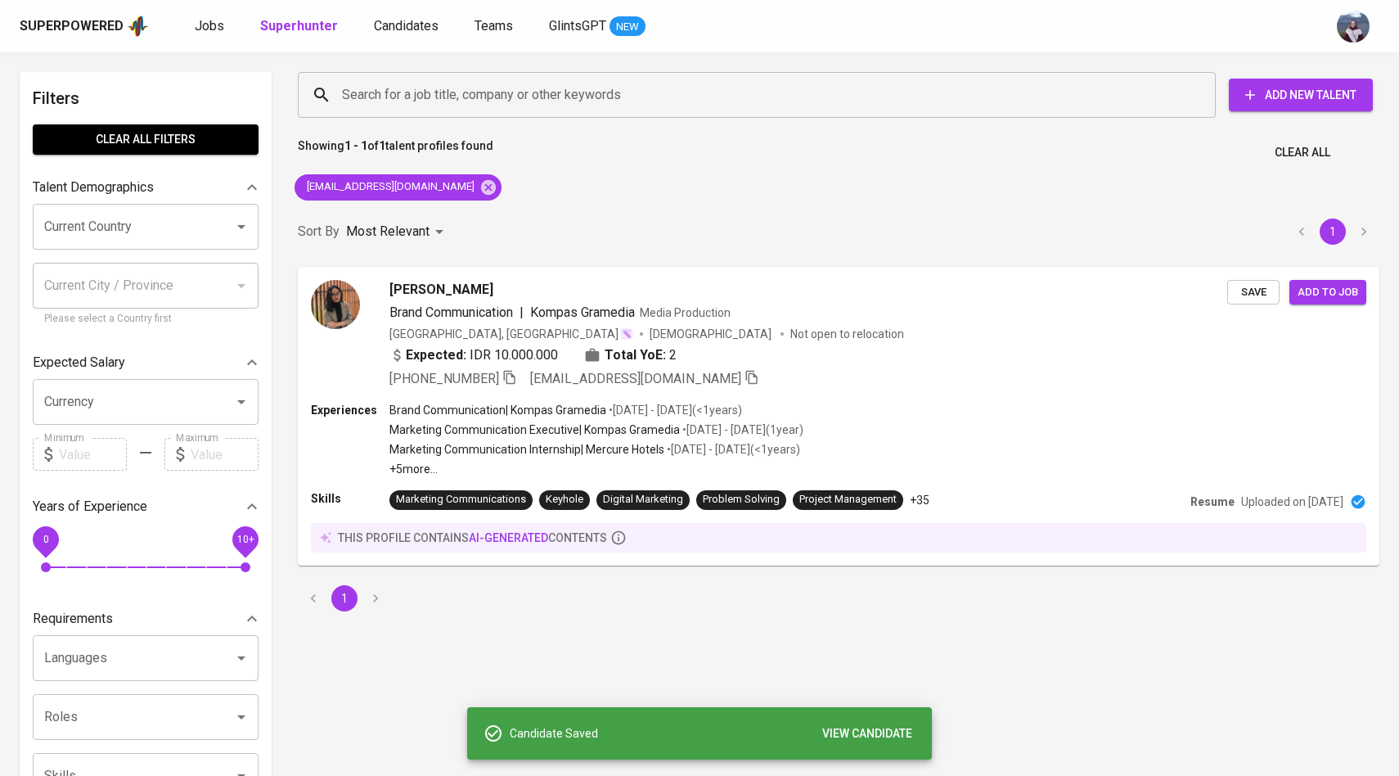
click at [421, 43] on div "Superpowered Jobs Superhunter Candidates Teams GlintsGPT NEW" at bounding box center [699, 26] width 1399 height 52
click at [421, 20] on span "Candidates" at bounding box center [406, 26] width 65 height 16
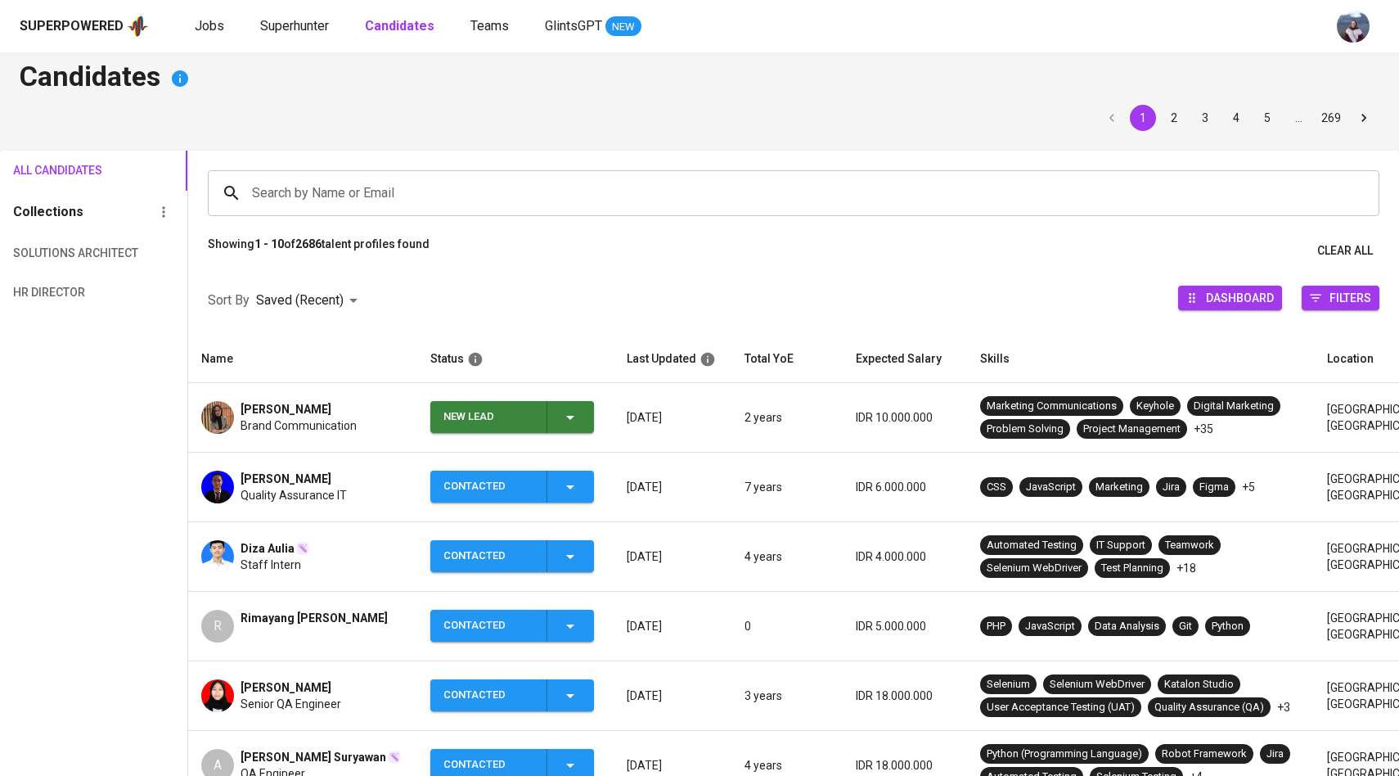
scroll to position [14, 0]
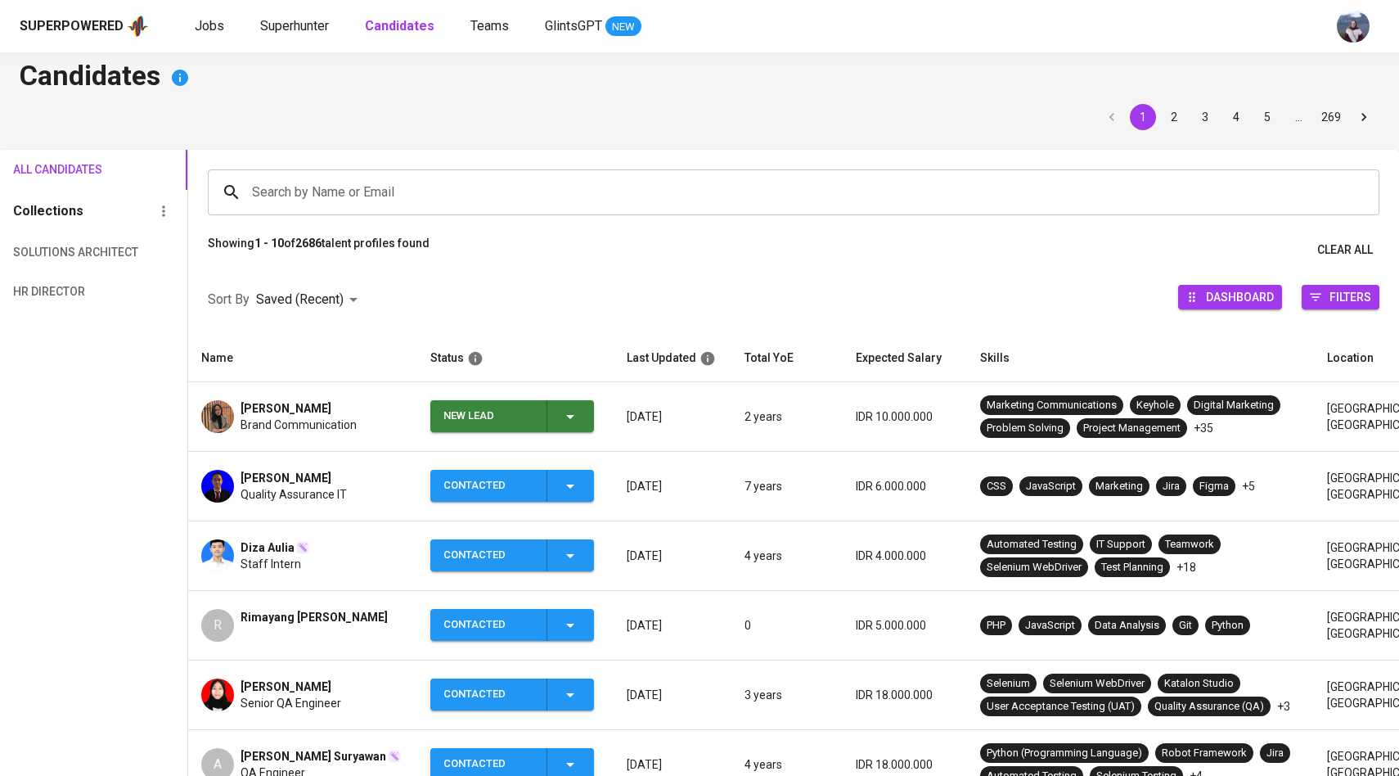
click at [568, 416] on icon "button" at bounding box center [570, 417] width 20 height 20
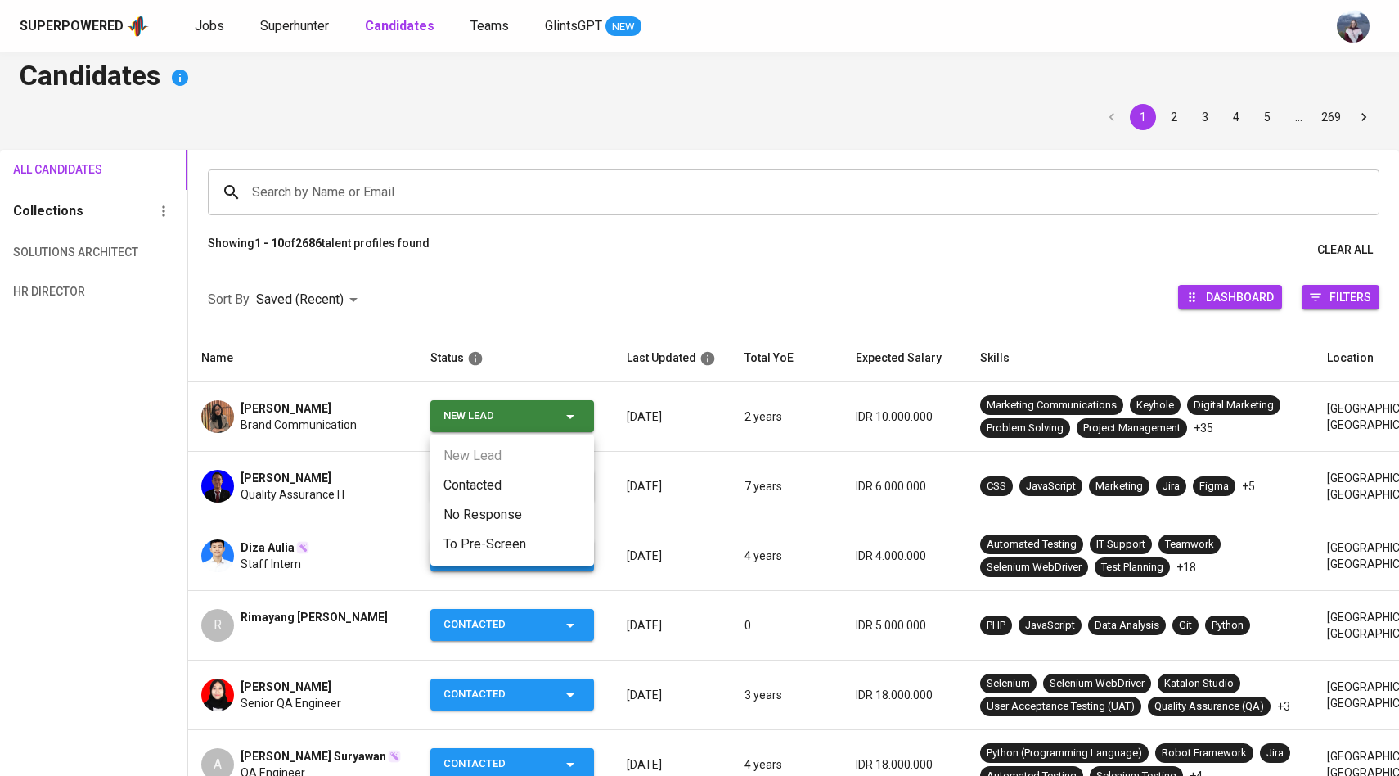
click at [498, 484] on li "Contacted" at bounding box center [512, 484] width 164 height 29
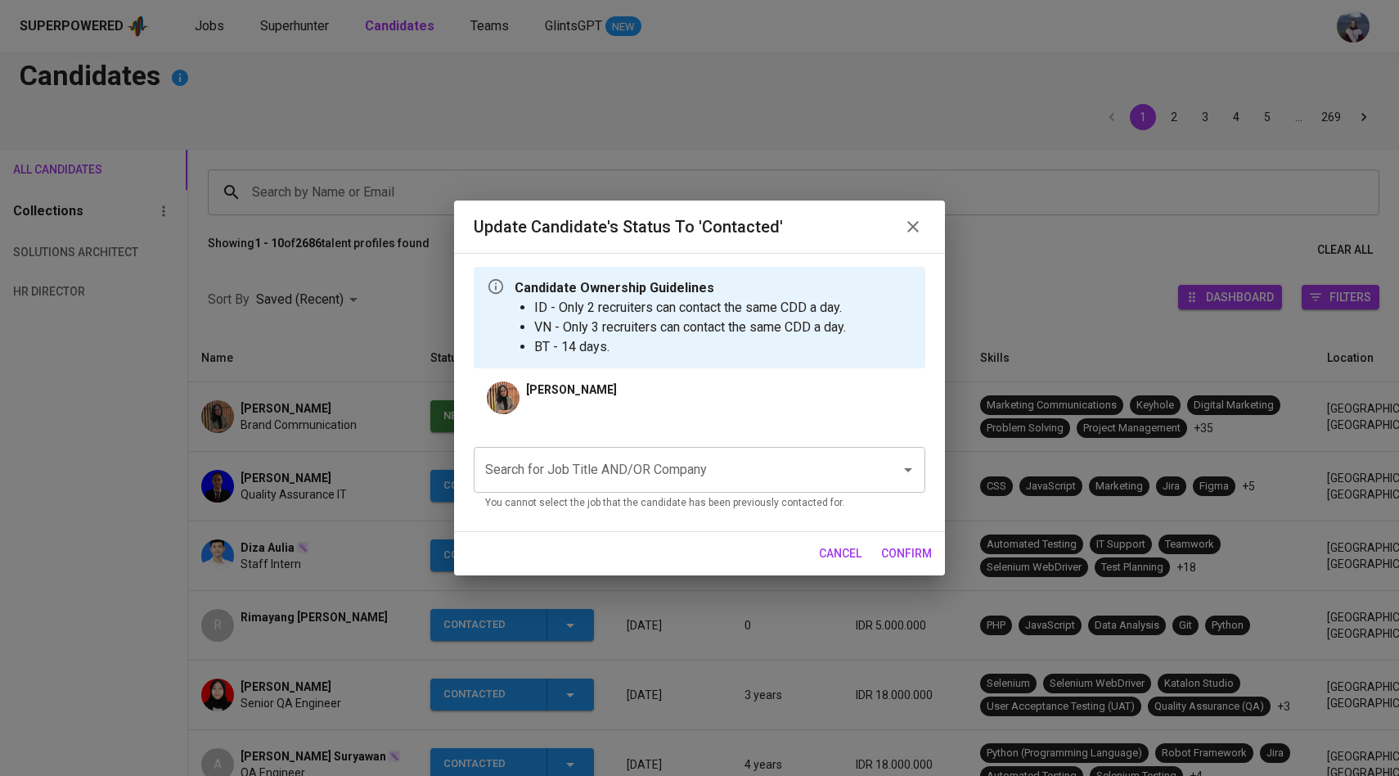
click at [566, 476] on input "Search for Job Title AND/OR Company" at bounding box center [676, 469] width 391 height 31
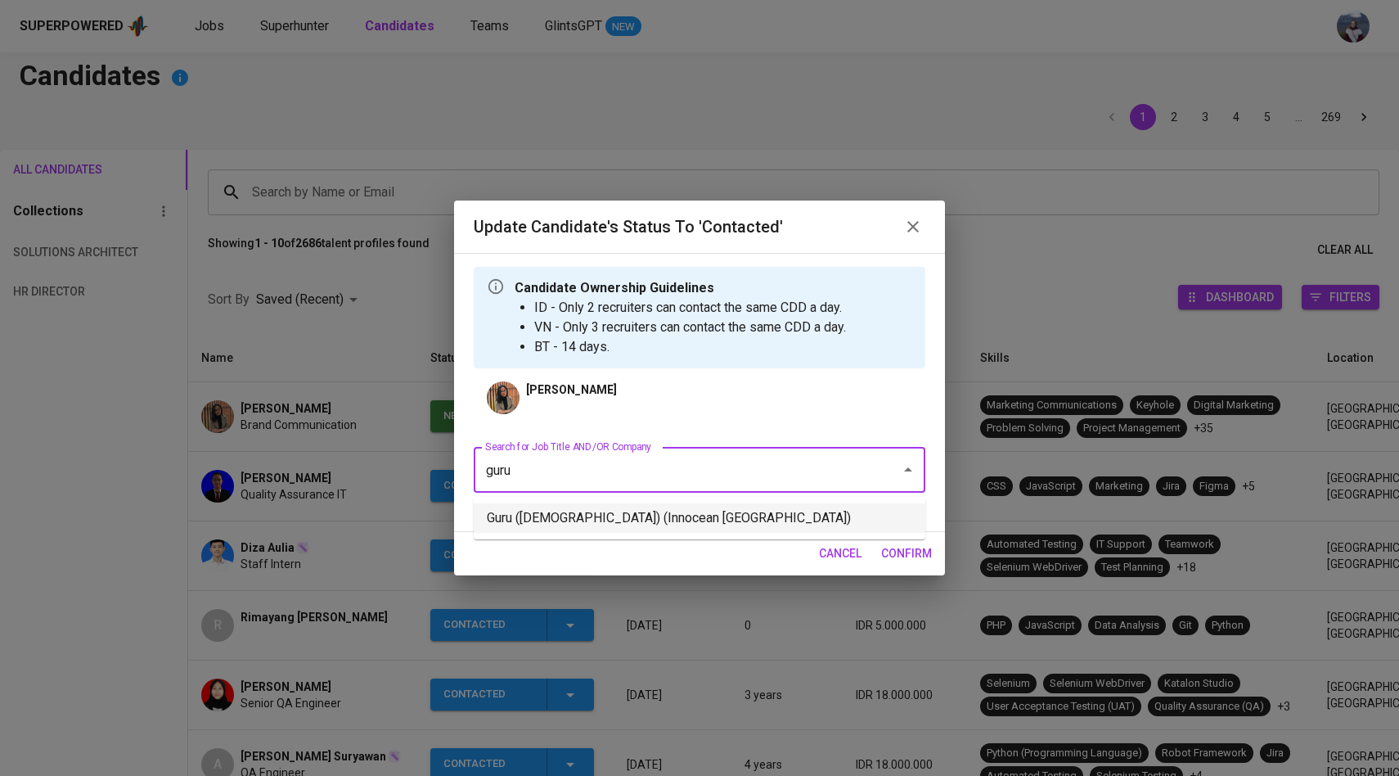
click at [580, 523] on li "Guru ([DEMOGRAPHIC_DATA]) (Innocean [GEOGRAPHIC_DATA])" at bounding box center [700, 517] width 452 height 29
type input "guru"
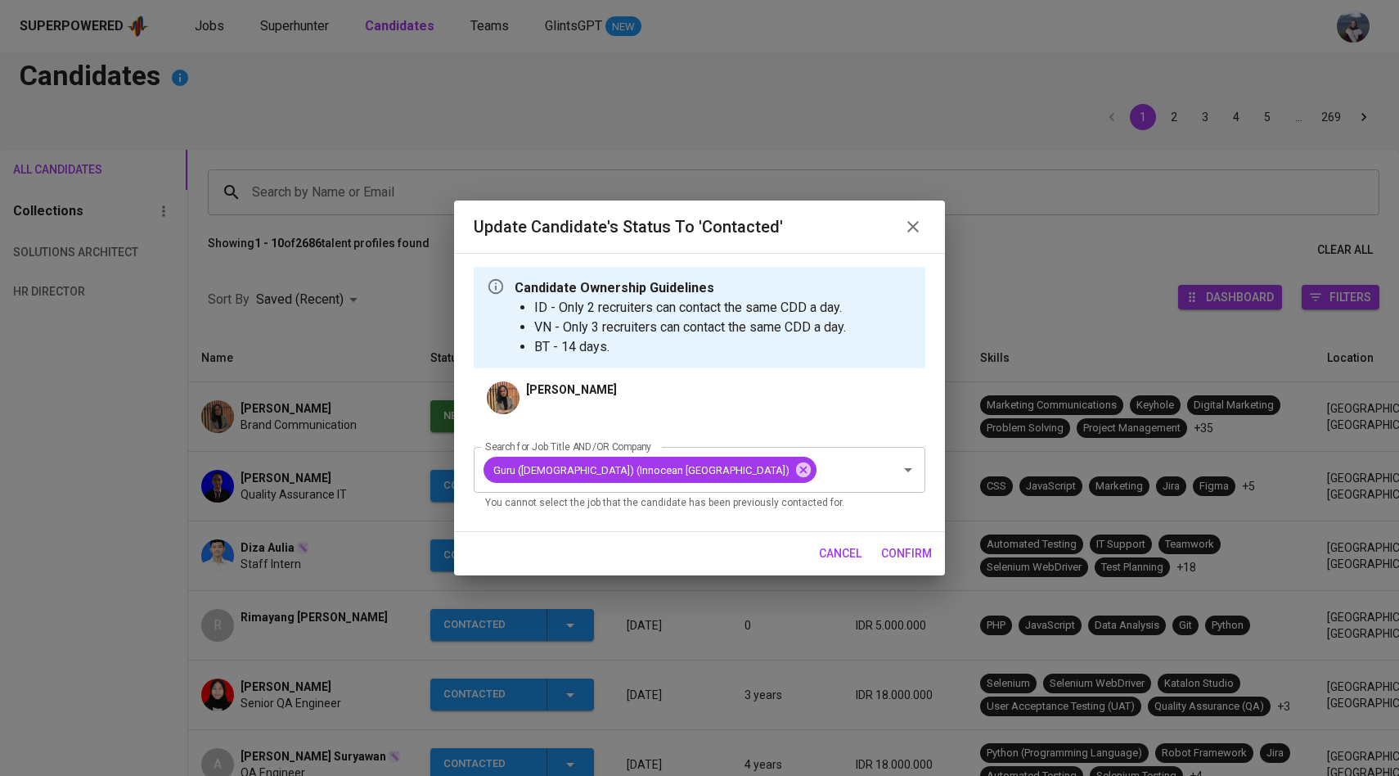
click at [921, 543] on span "confirm" at bounding box center [906, 553] width 51 height 20
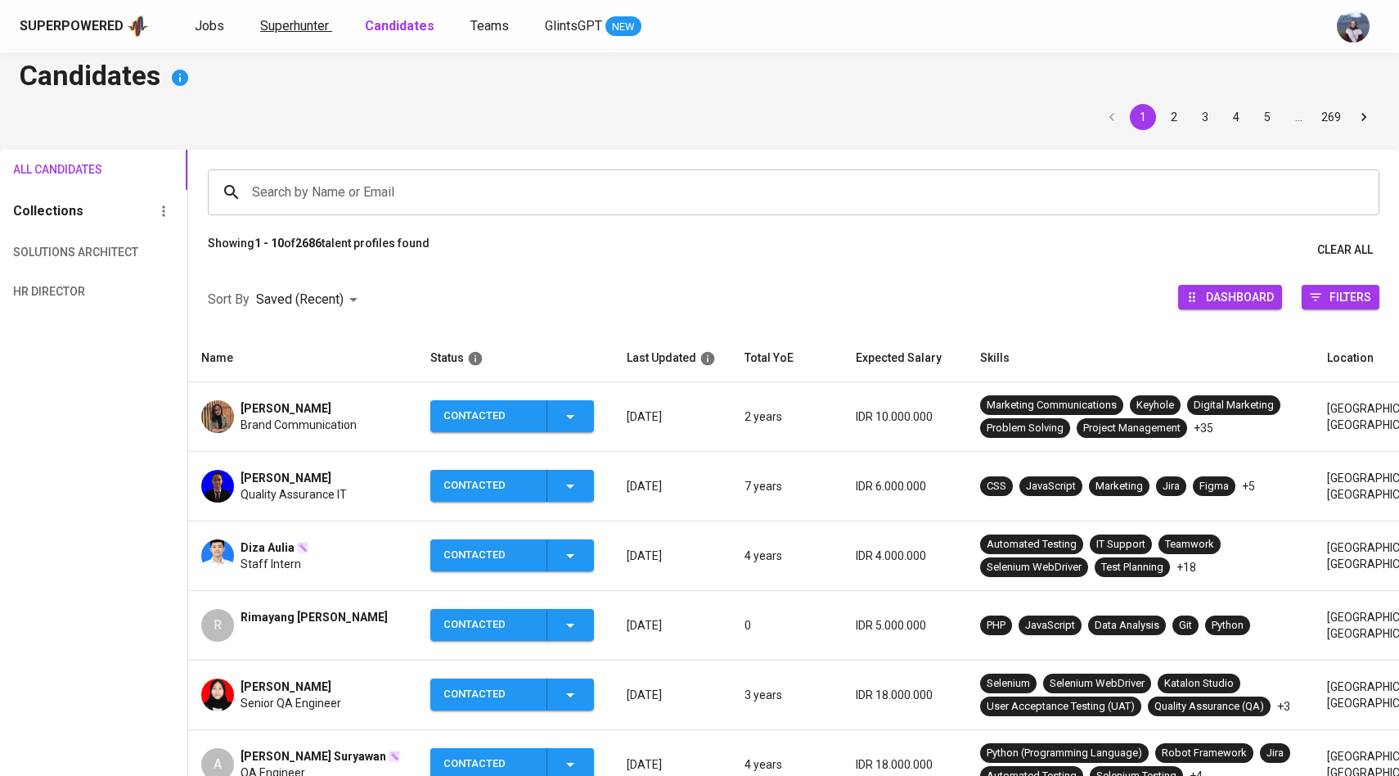
click at [313, 33] on span "Superhunter" at bounding box center [294, 26] width 69 height 16
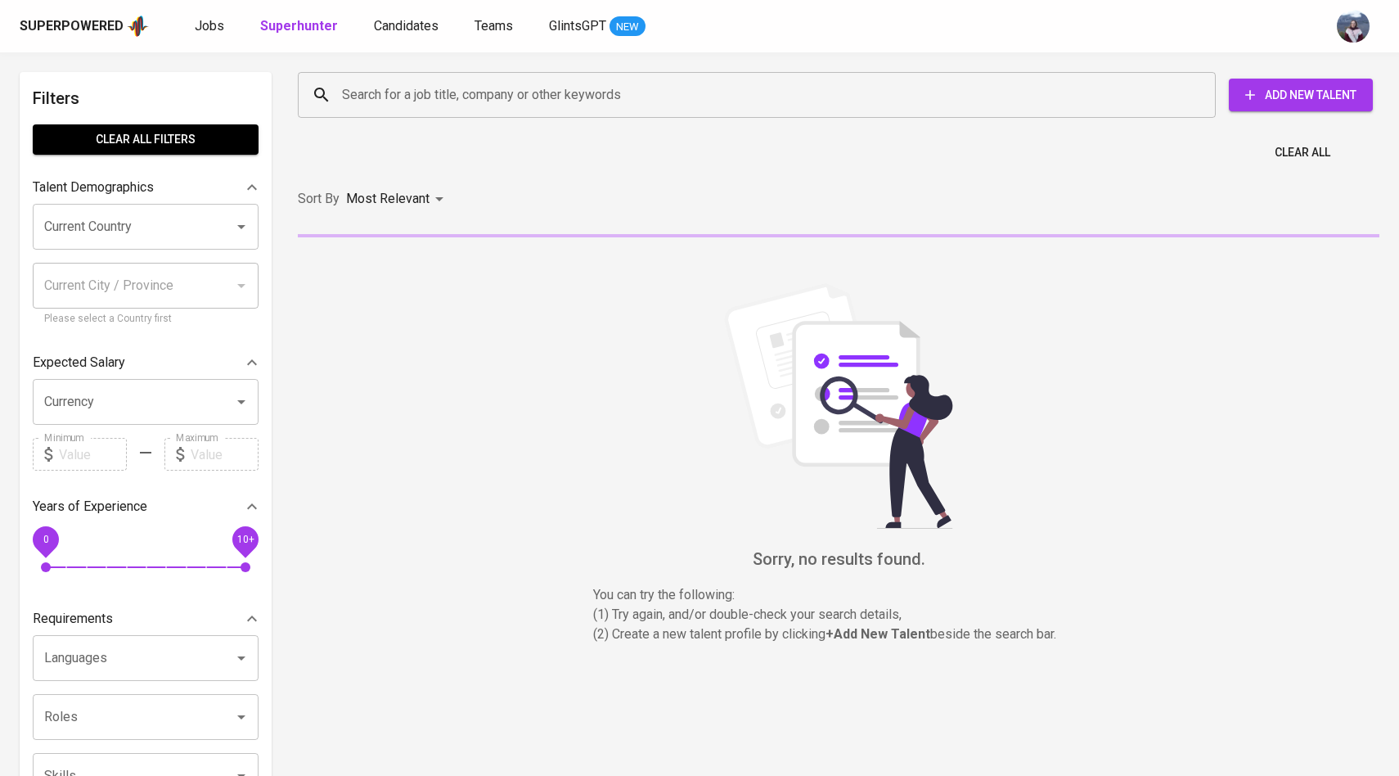
click at [400, 94] on input "Search for a job title, company or other keywords" at bounding box center [761, 94] width 846 height 31
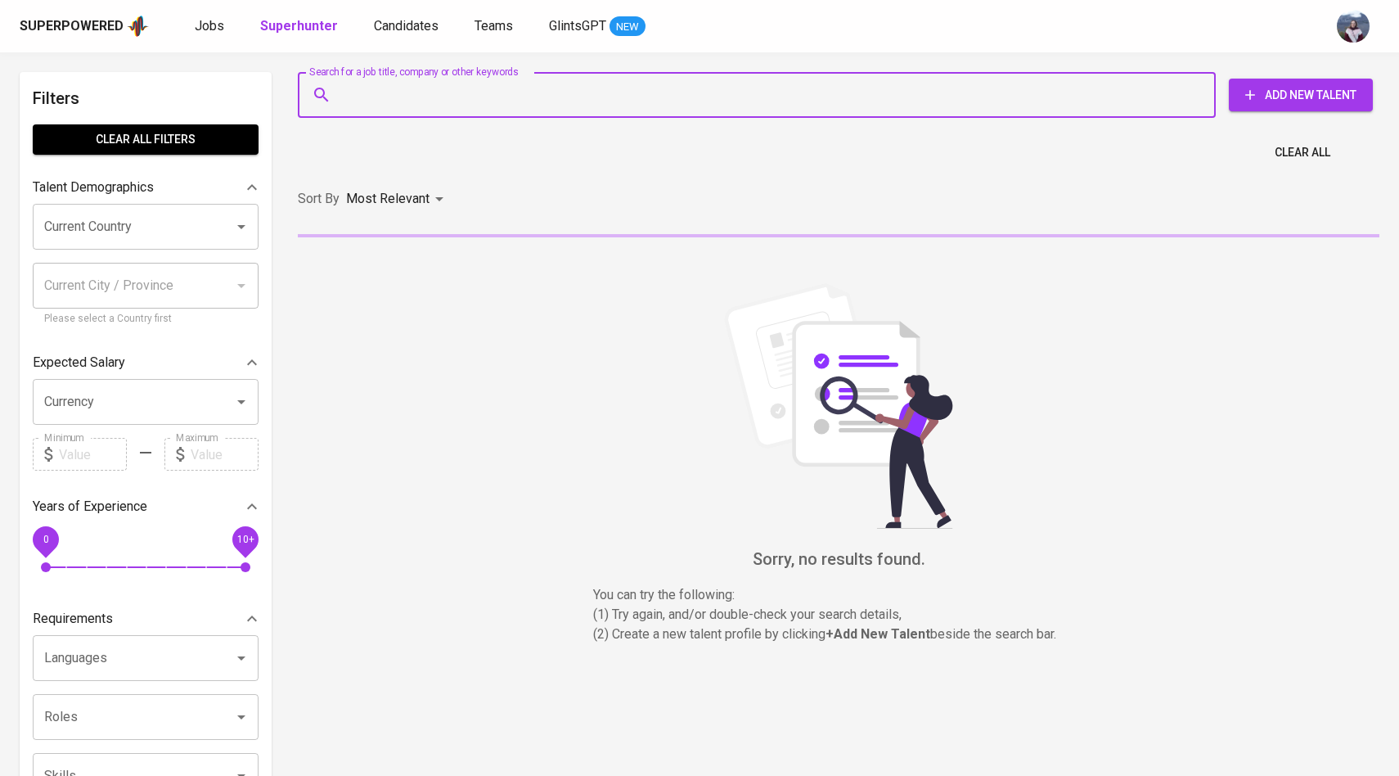
paste input "[EMAIL_ADDRESS][DOMAIN_NAME]"
type input "[EMAIL_ADDRESS][DOMAIN_NAME]"
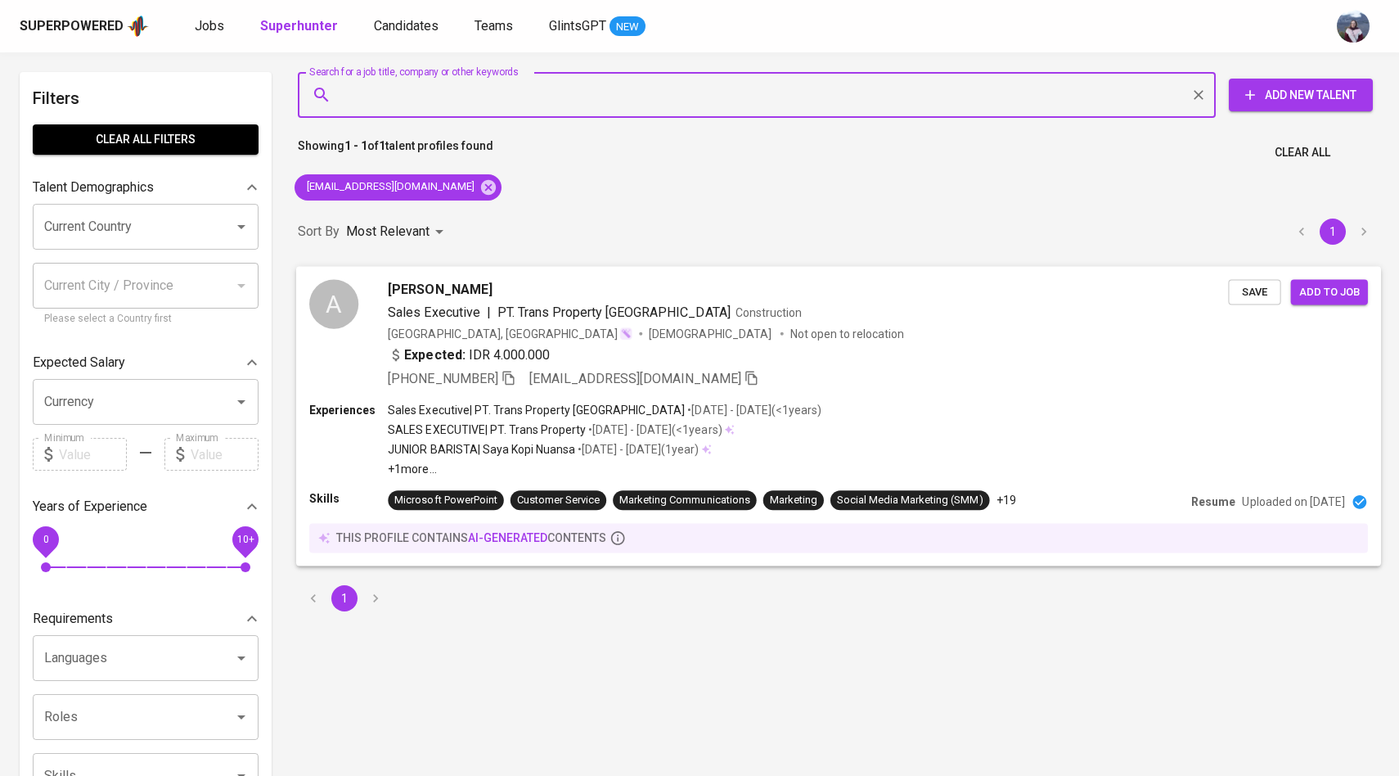
click at [344, 310] on div "A" at bounding box center [333, 303] width 49 height 49
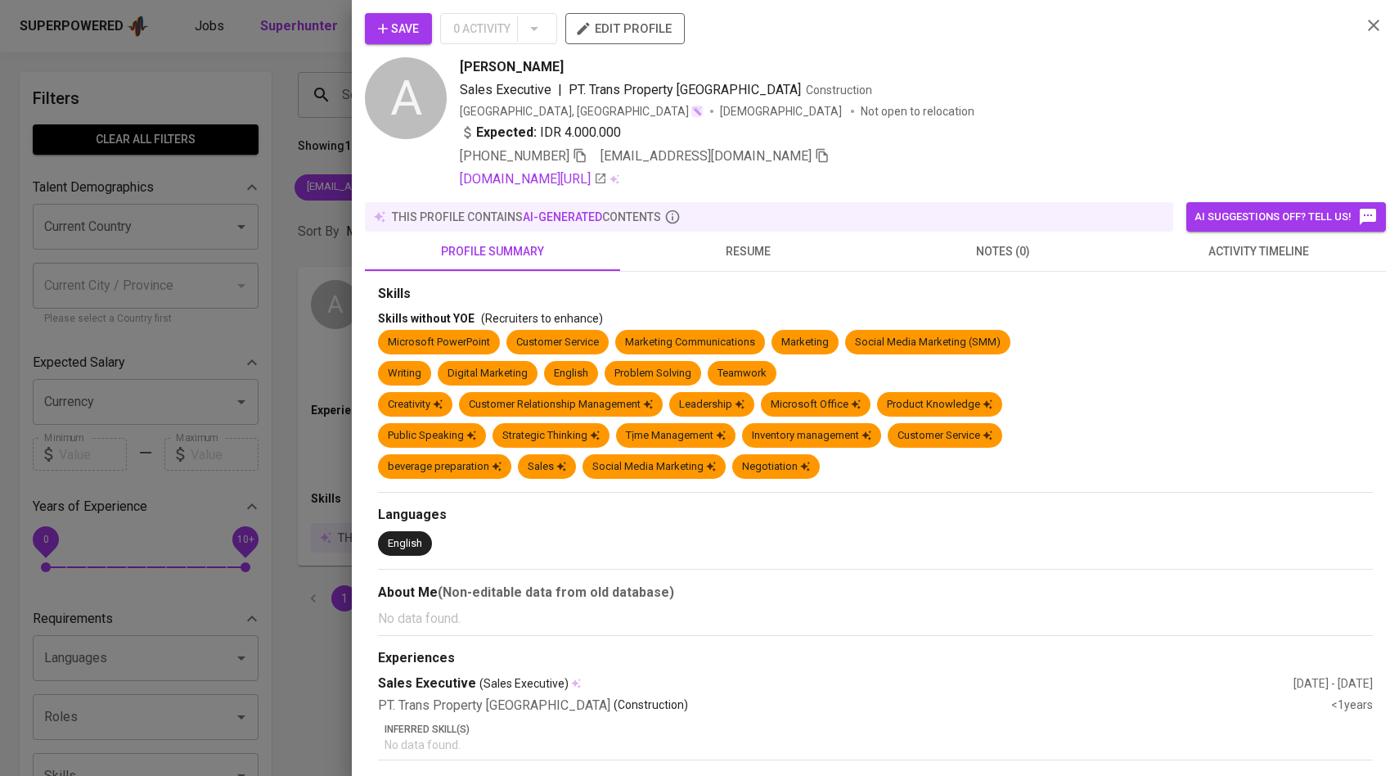
click at [1231, 238] on button "activity timeline" at bounding box center [1258, 251] width 255 height 39
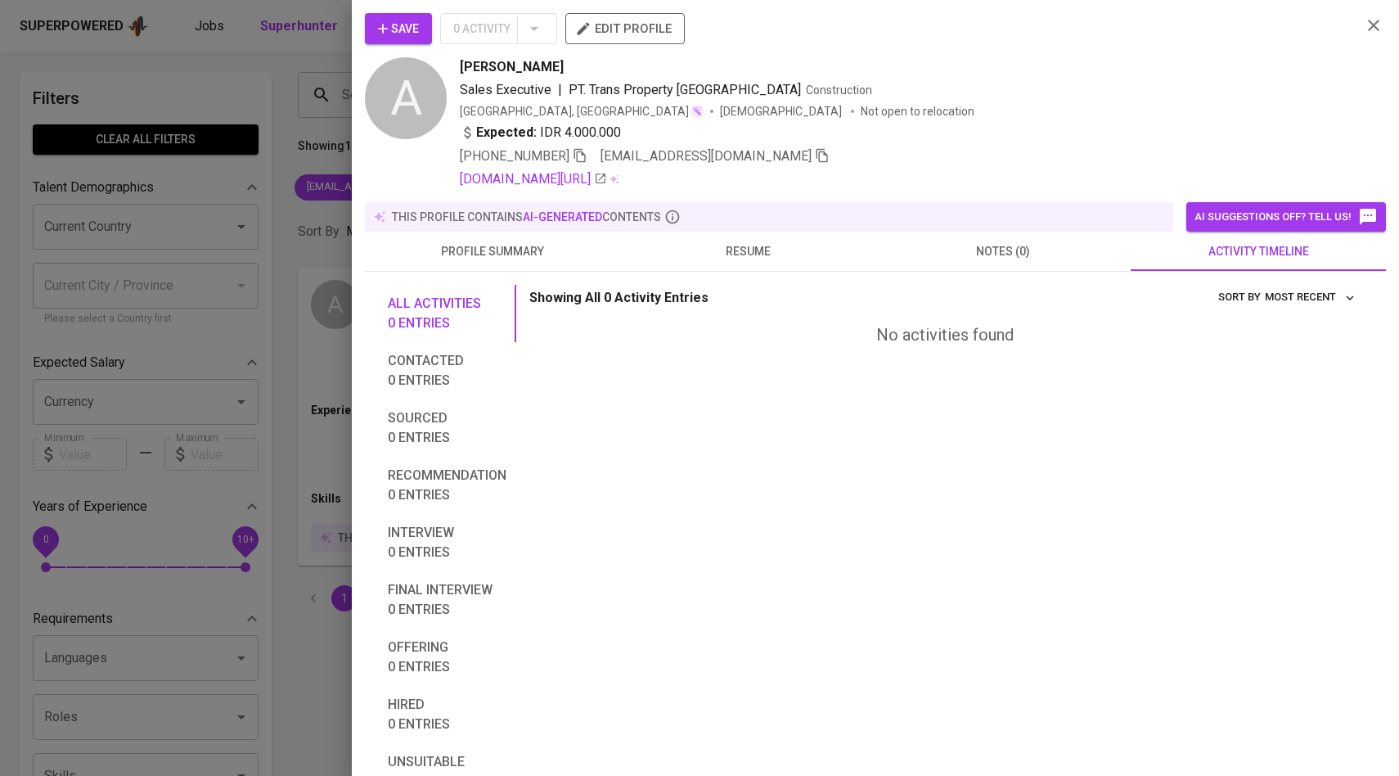
click at [416, 35] on span "Save" at bounding box center [398, 29] width 41 height 20
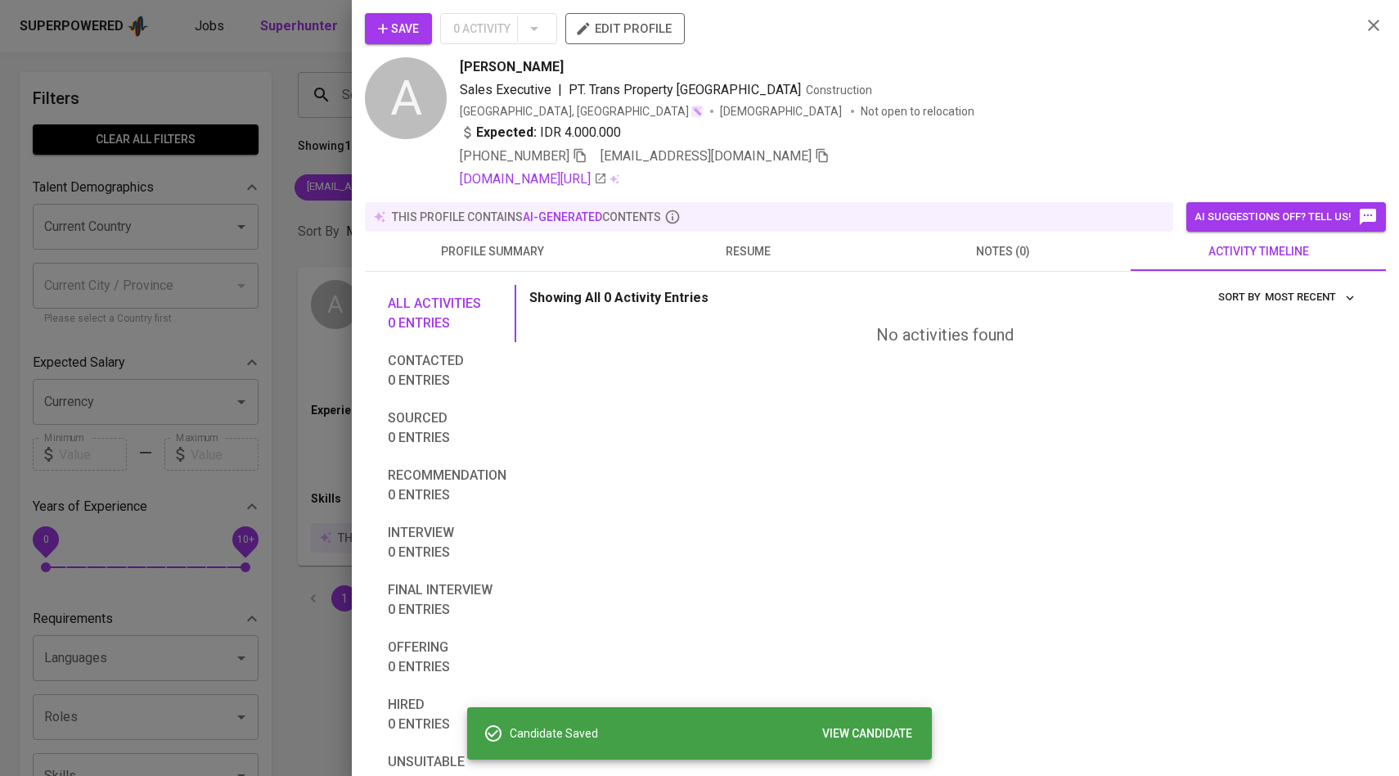
click at [278, 193] on div at bounding box center [699, 388] width 1399 height 776
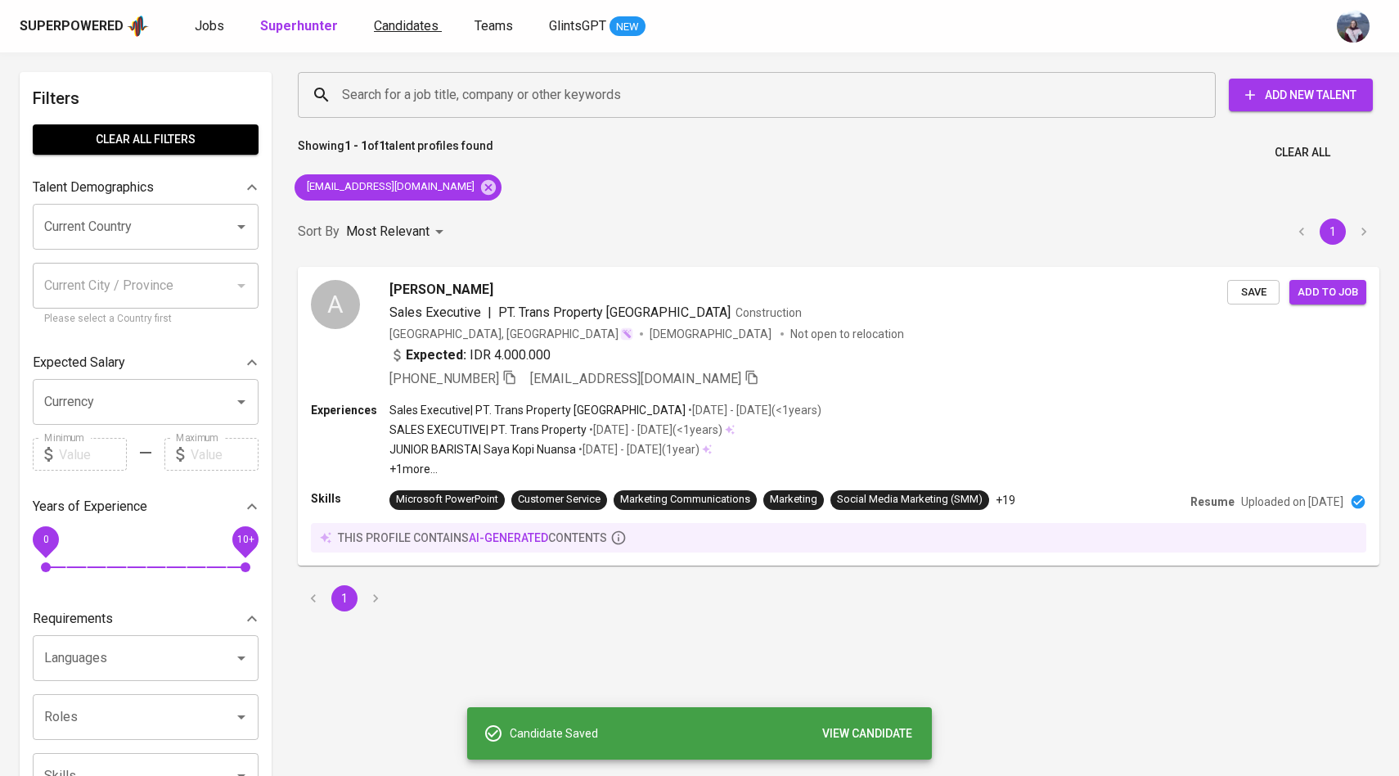
click at [406, 21] on span "Candidates" at bounding box center [406, 26] width 65 height 16
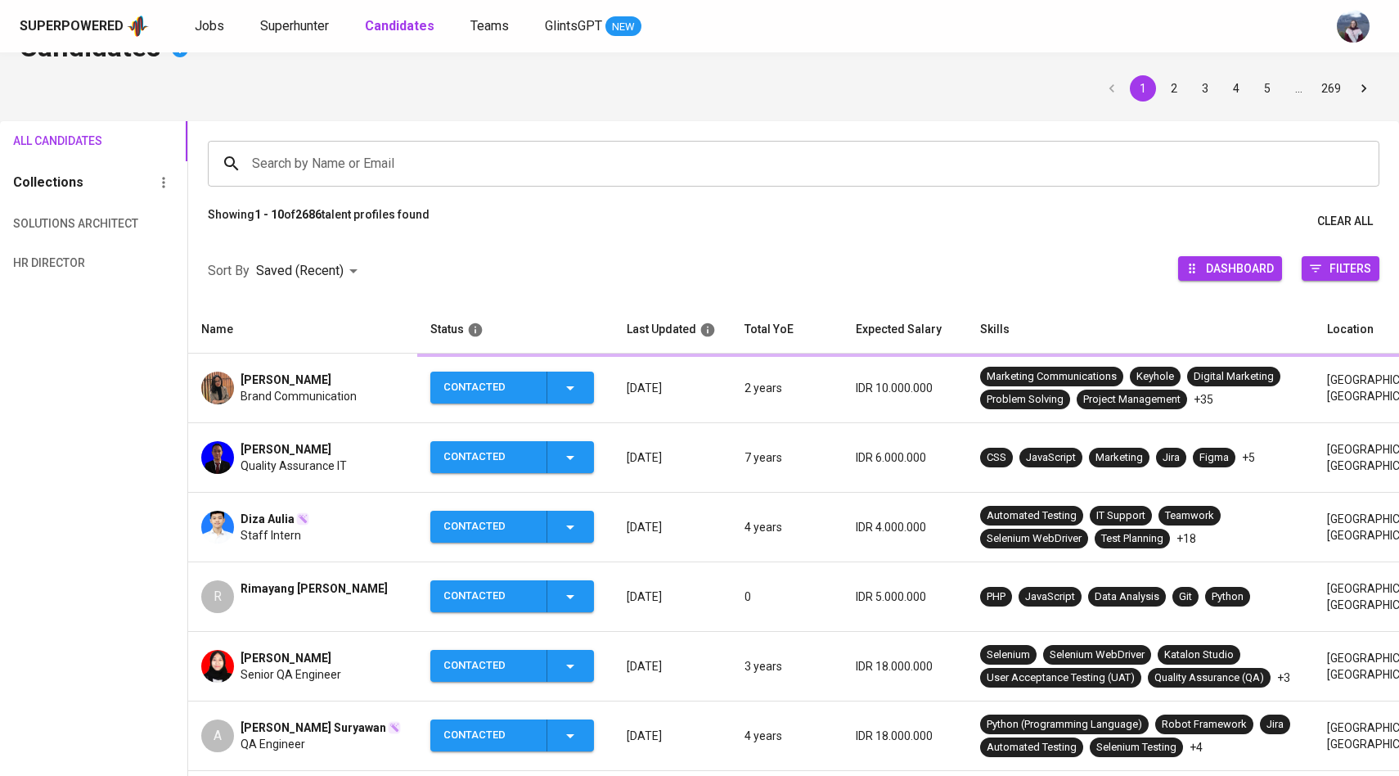
scroll to position [49, 0]
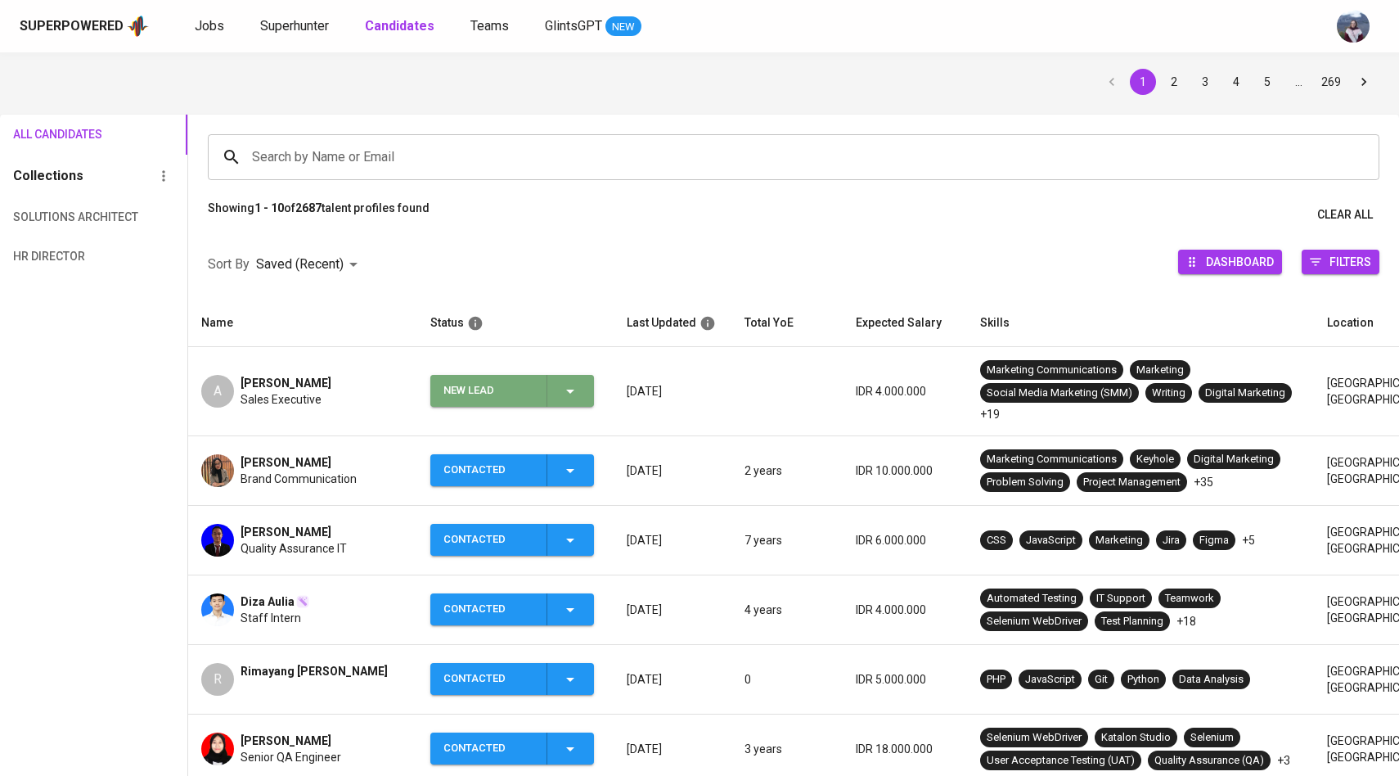
click at [589, 400] on button "New Lead" at bounding box center [512, 391] width 164 height 32
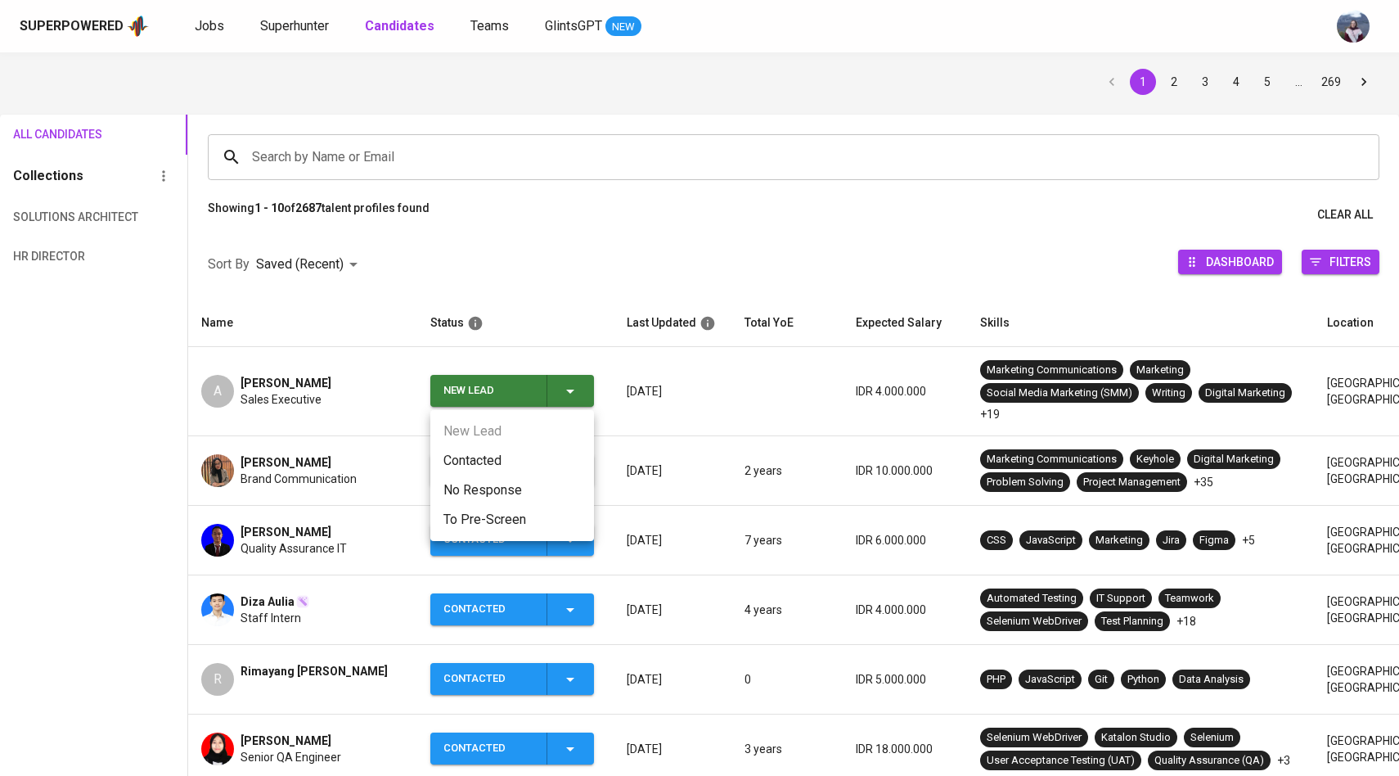
click at [502, 460] on li "Contacted" at bounding box center [512, 460] width 164 height 29
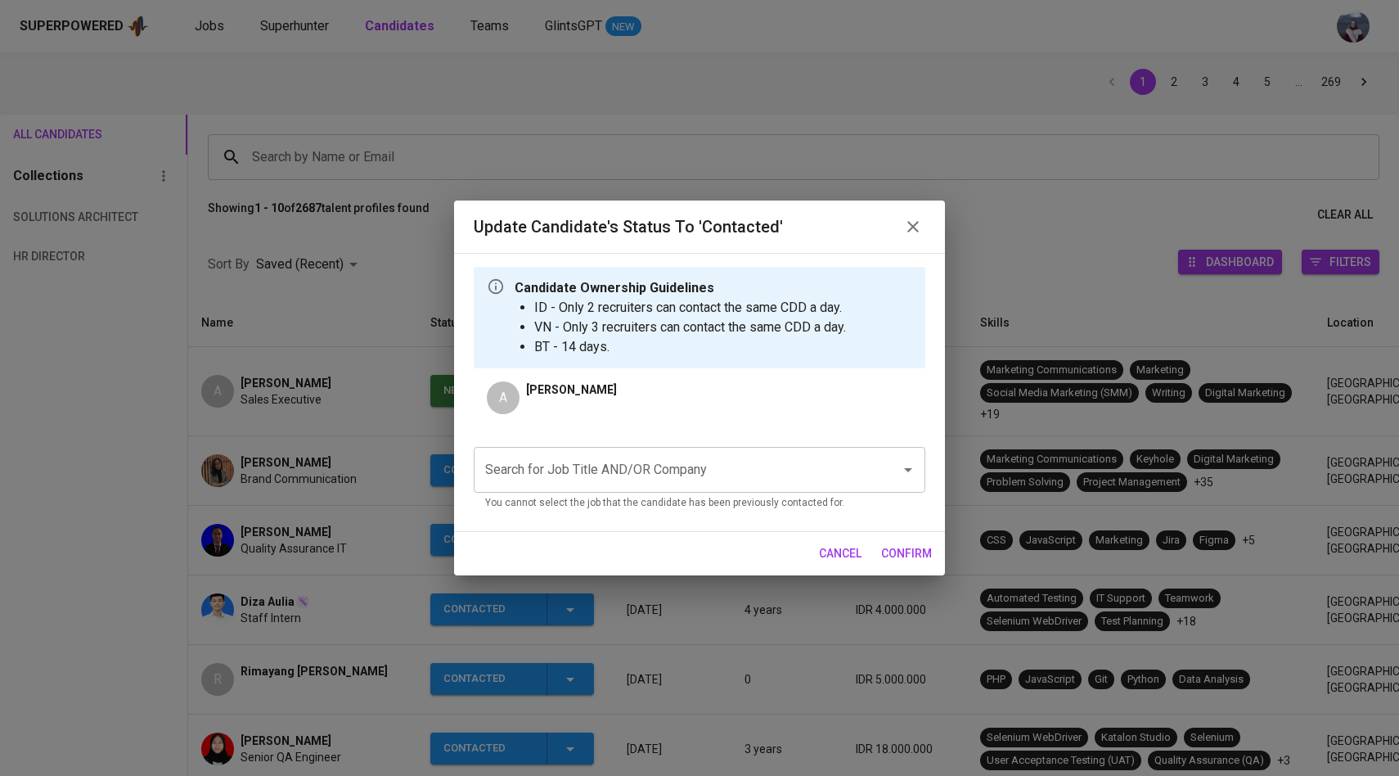
click at [542, 479] on input "Search for Job Title AND/OR Company" at bounding box center [676, 469] width 391 height 31
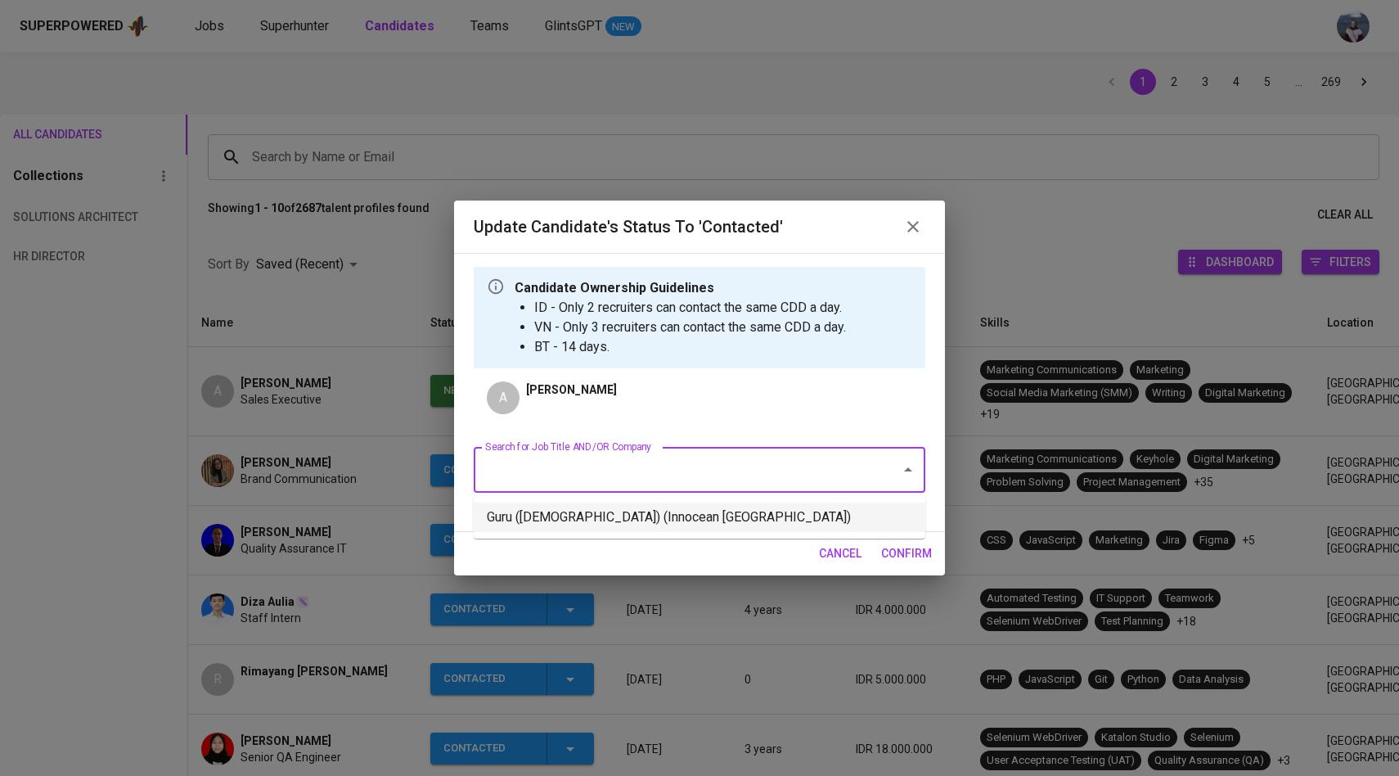
click at [546, 506] on li "Guru ([DEMOGRAPHIC_DATA]) (Innocean [GEOGRAPHIC_DATA])" at bounding box center [700, 516] width 452 height 29
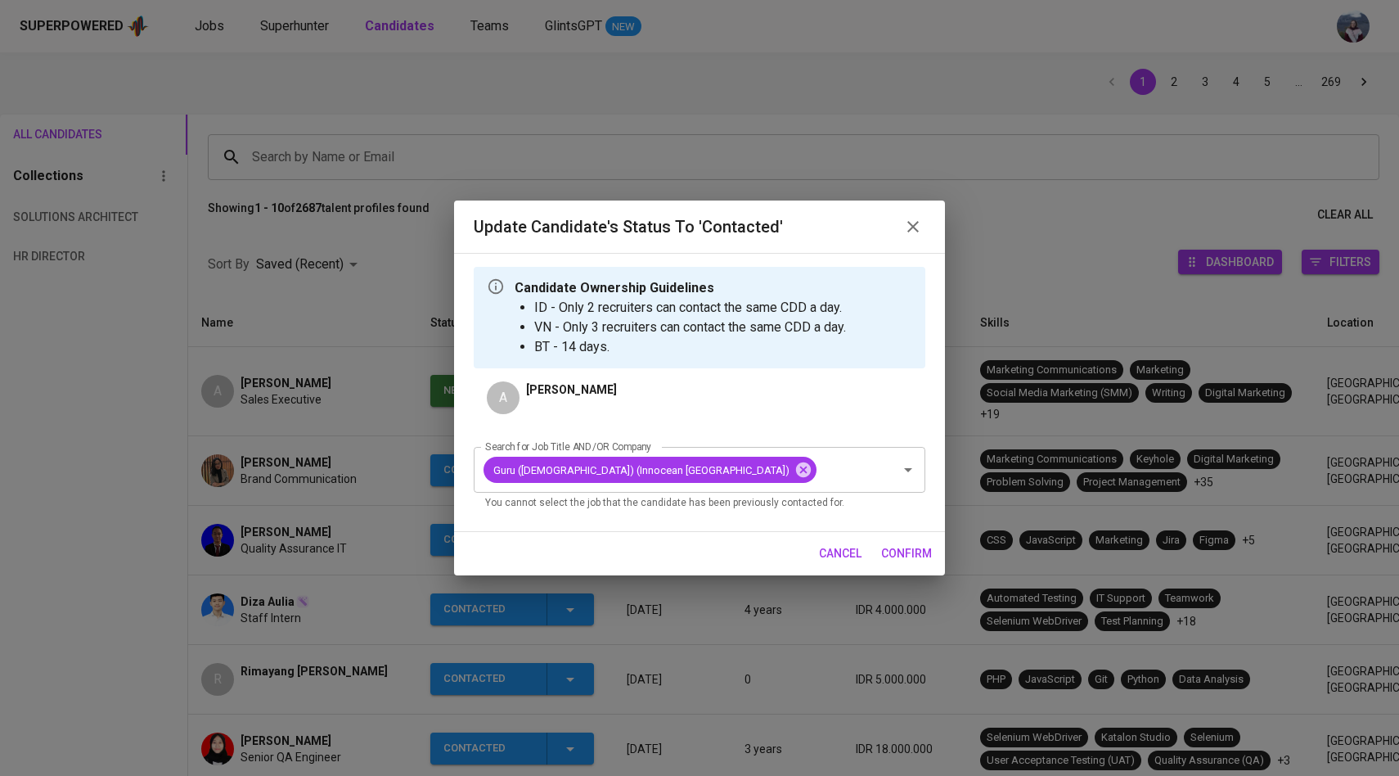
click at [897, 551] on span "confirm" at bounding box center [906, 553] width 51 height 20
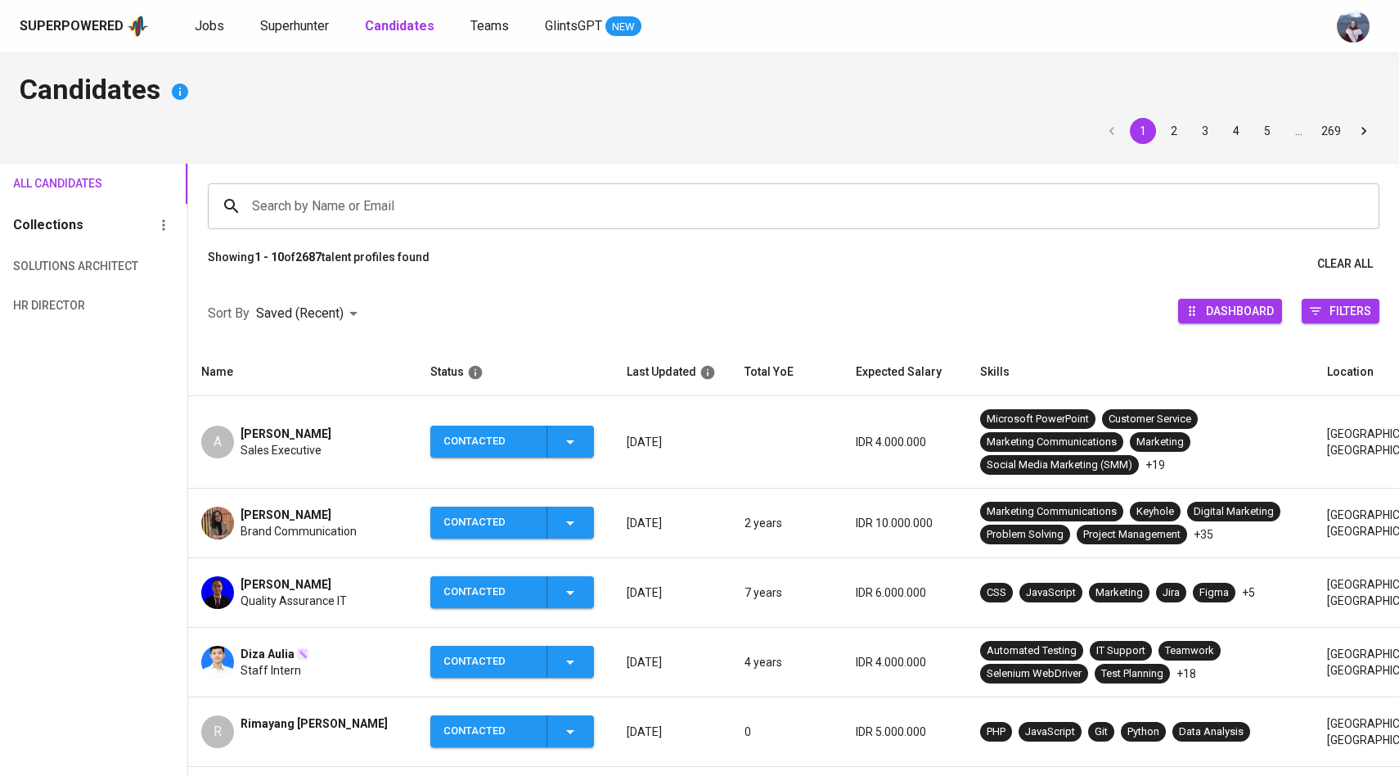
scroll to position [49, 0]
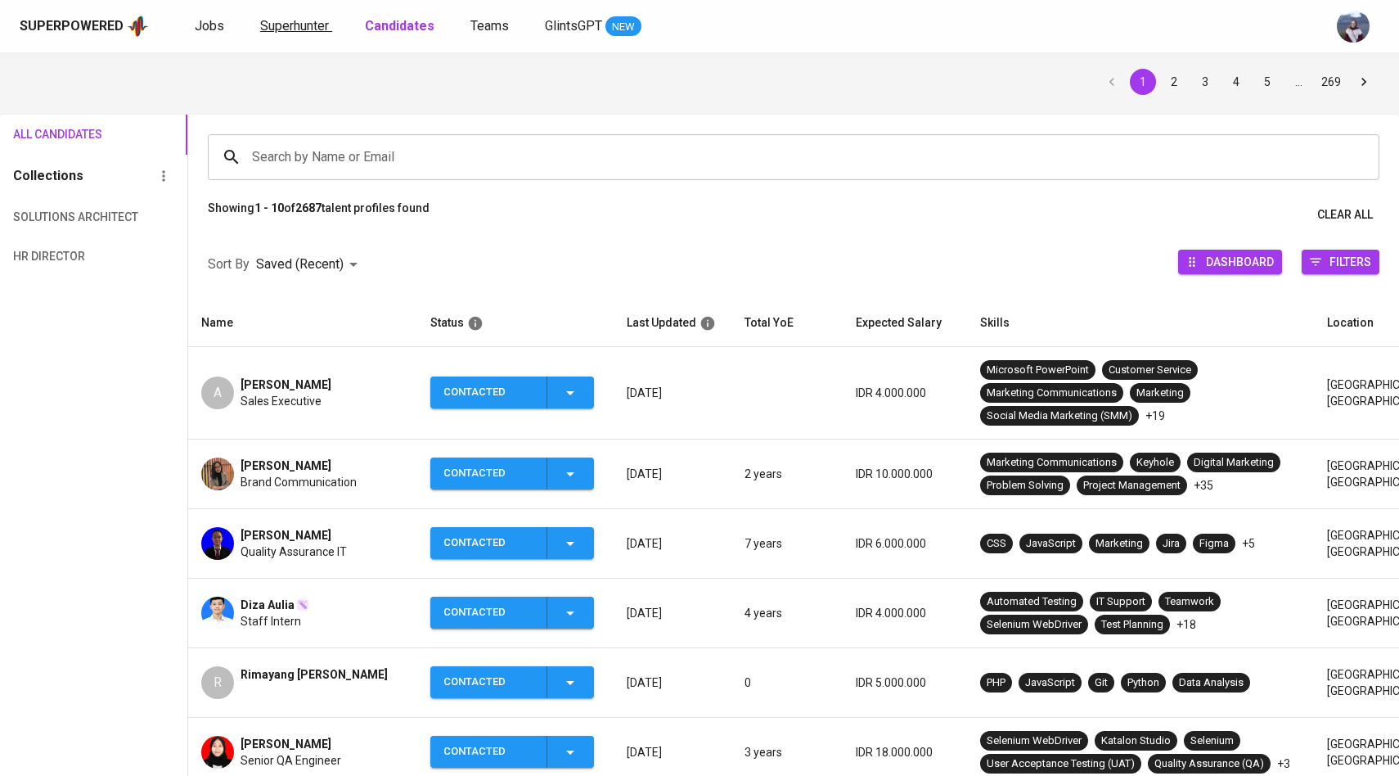
click at [307, 34] on link "Superhunter" at bounding box center [296, 26] width 72 height 20
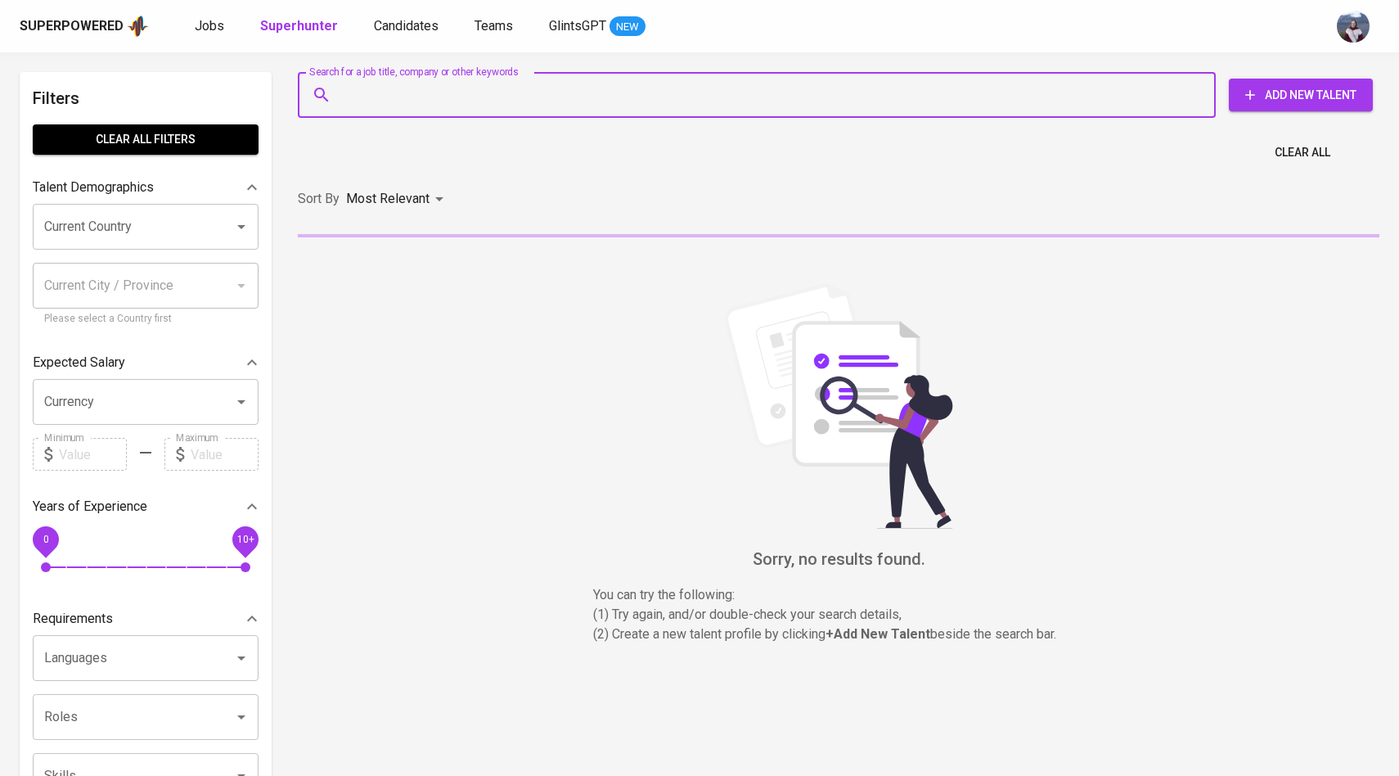
click at [374, 86] on input "Search for a job title, company or other keywords" at bounding box center [761, 94] width 846 height 31
paste input "ratikasandraa@gmail.com"
type input "ratikasandraa@gmail.com"
